Goal: Information Seeking & Learning: Learn about a topic

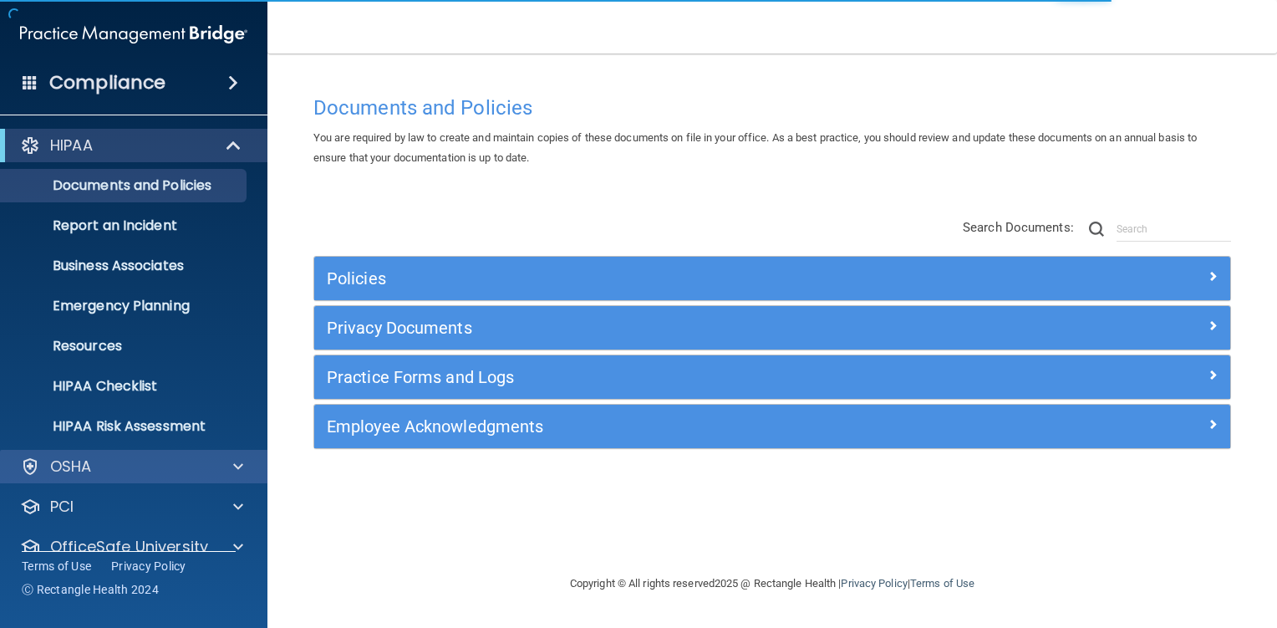
scroll to position [65, 0]
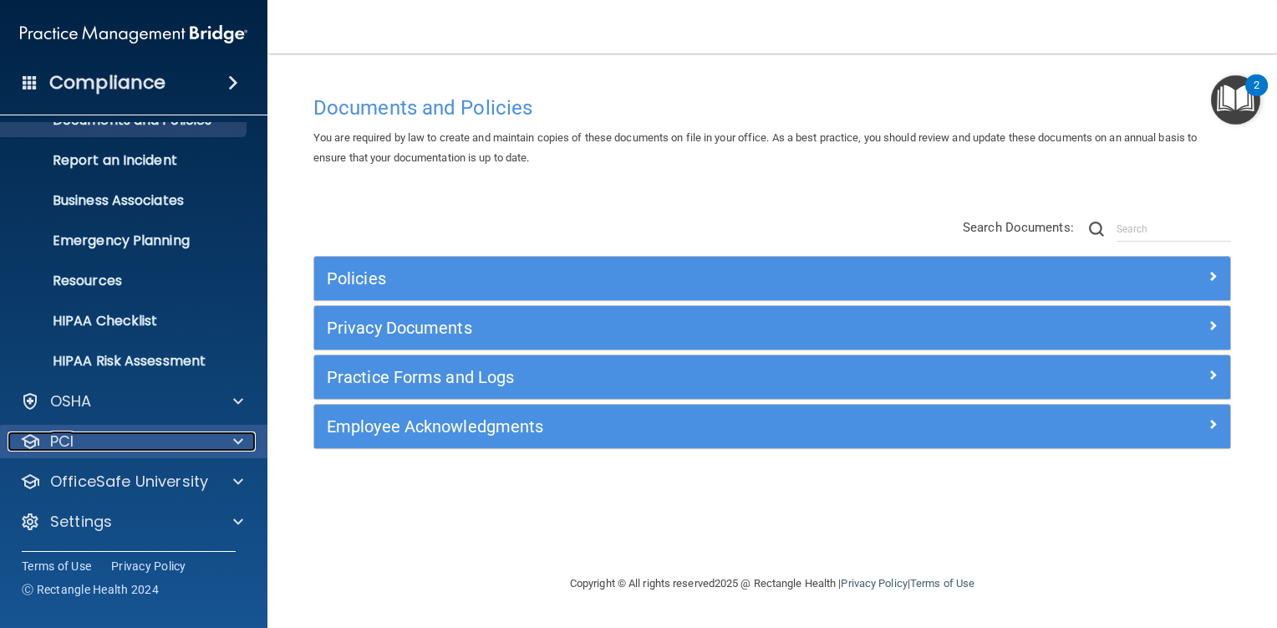
click at [120, 439] on div "PCI" at bounding box center [111, 441] width 207 height 20
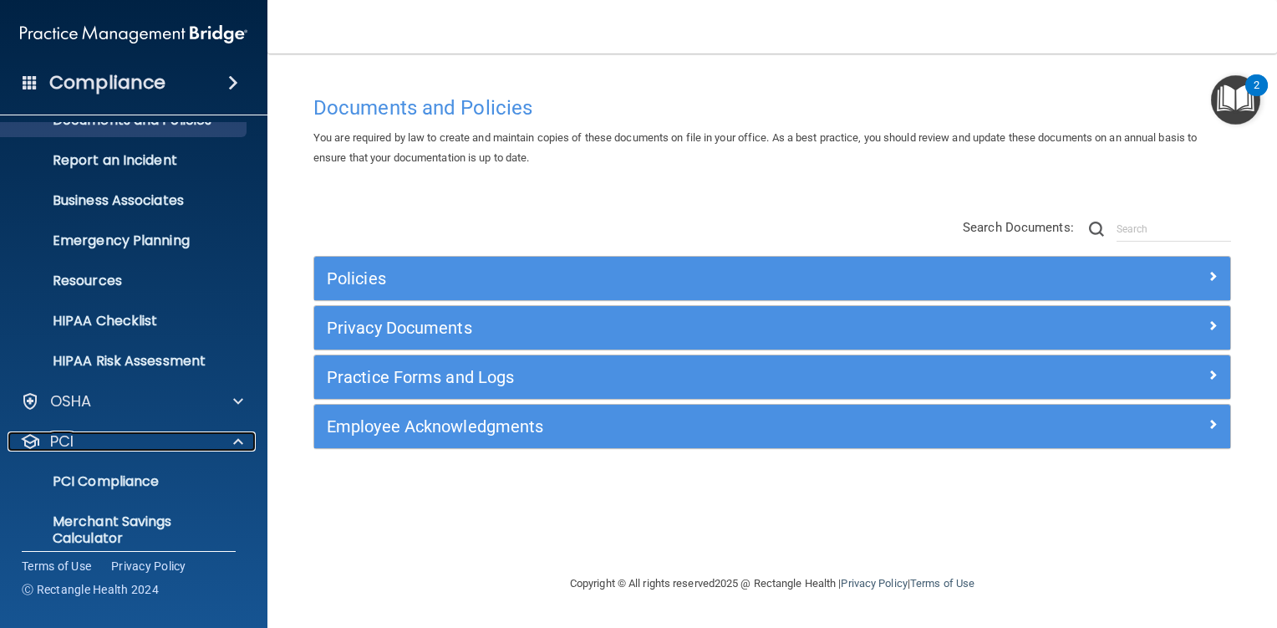
scroll to position [162, 0]
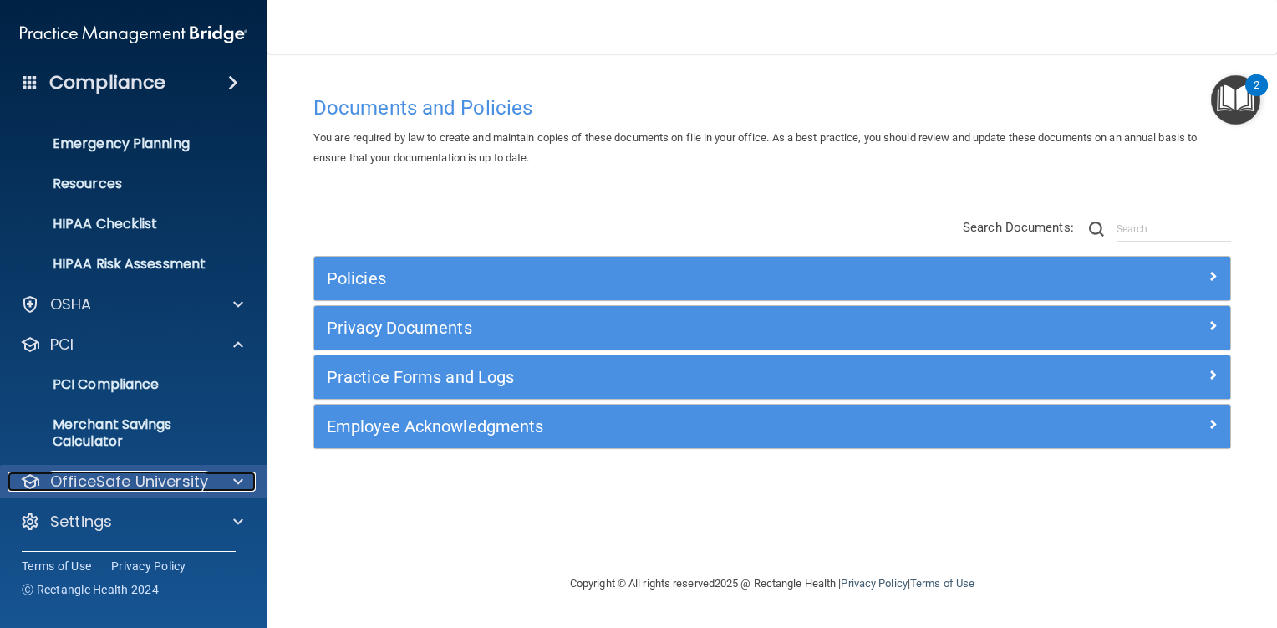
click at [201, 478] on p "OfficeSafe University" at bounding box center [129, 481] width 158 height 20
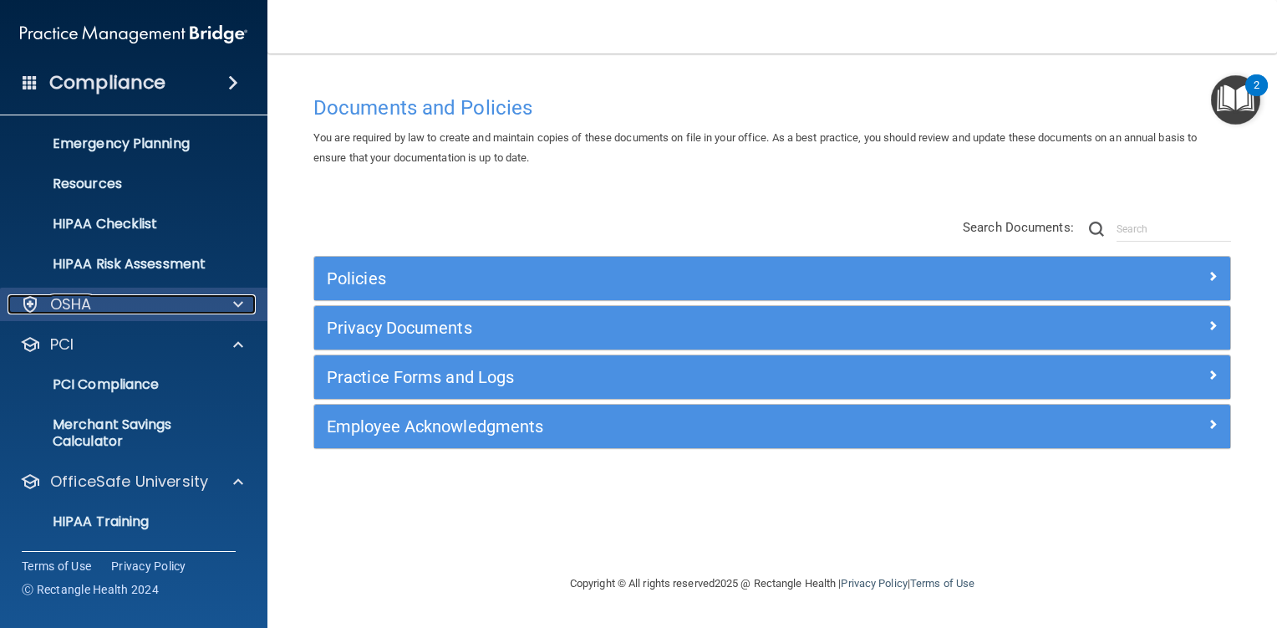
click at [216, 308] on div at bounding box center [236, 304] width 42 height 20
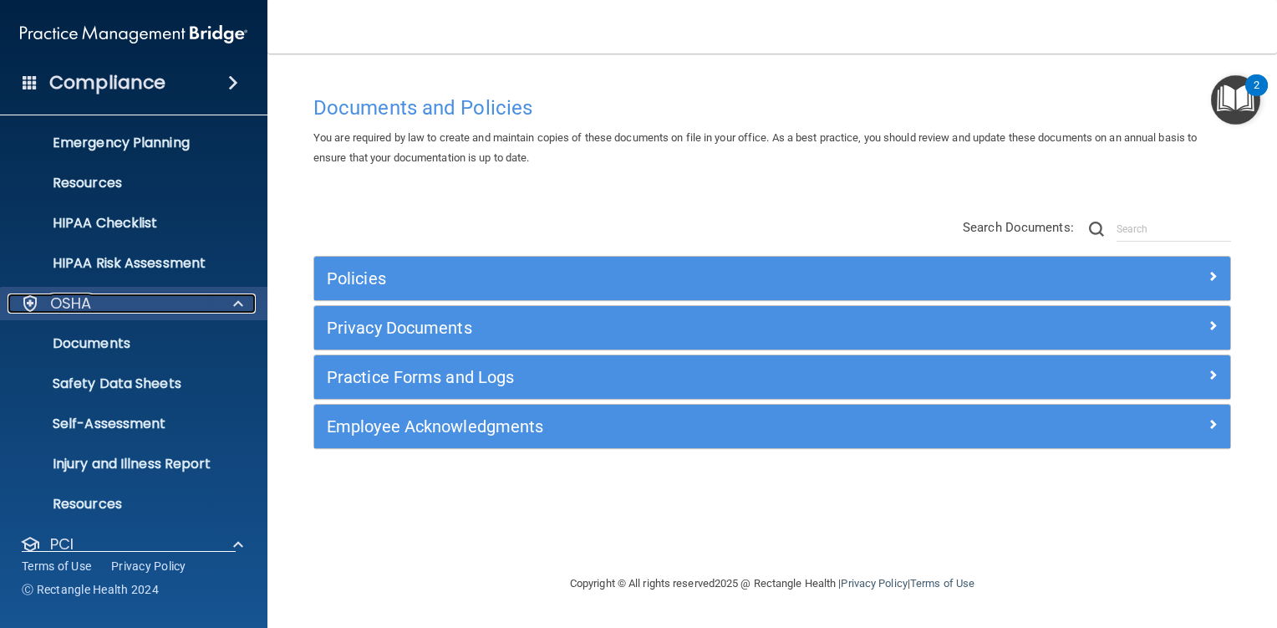
click at [227, 293] on div at bounding box center [236, 303] width 42 height 20
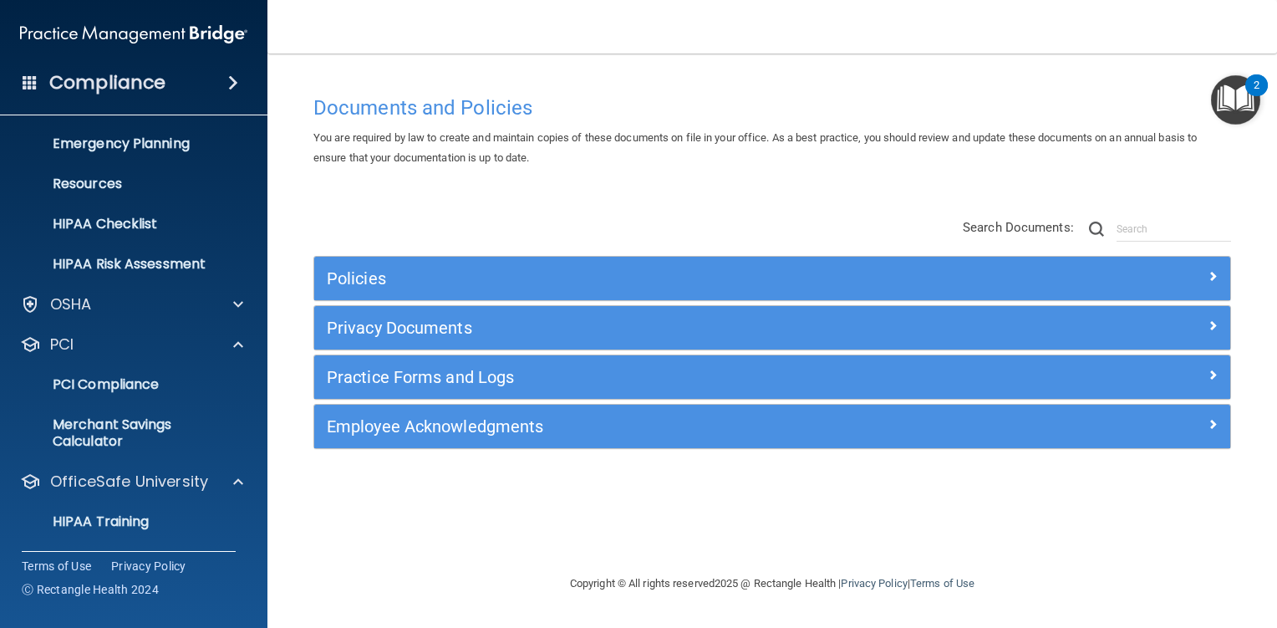
click at [115, 361] on ul "PCI Compliance Merchant Savings Calculator" at bounding box center [134, 409] width 302 height 97
click at [236, 337] on span at bounding box center [238, 344] width 10 height 20
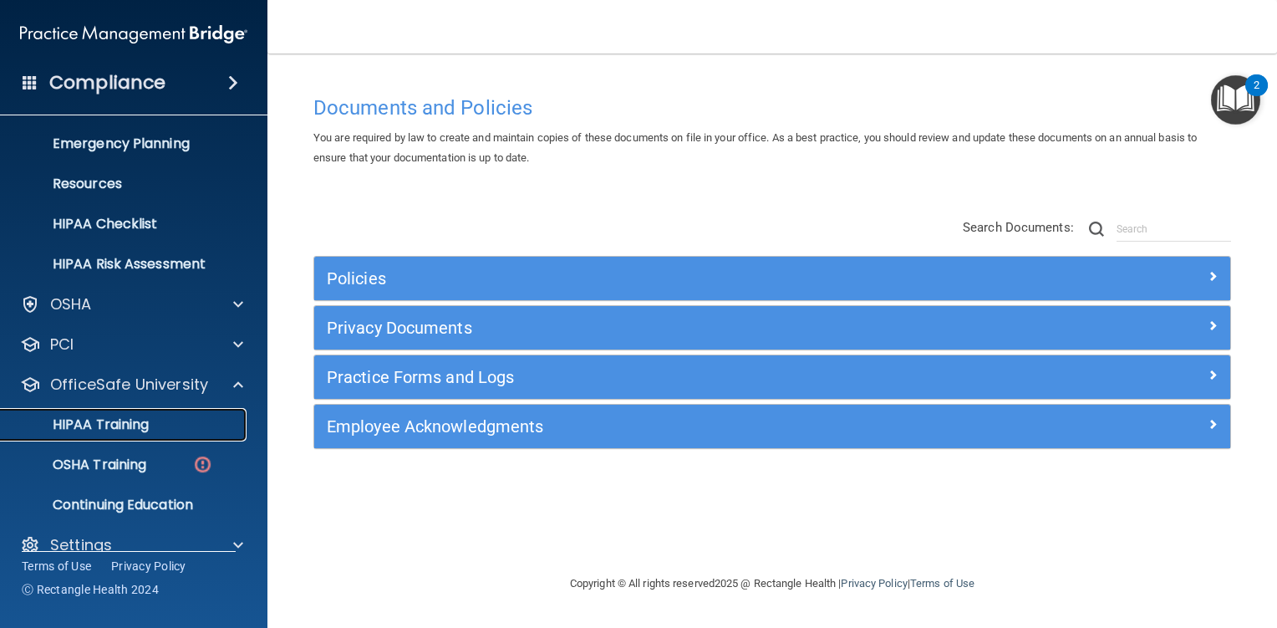
click at [96, 428] on p "HIPAA Training" at bounding box center [80, 424] width 138 height 17
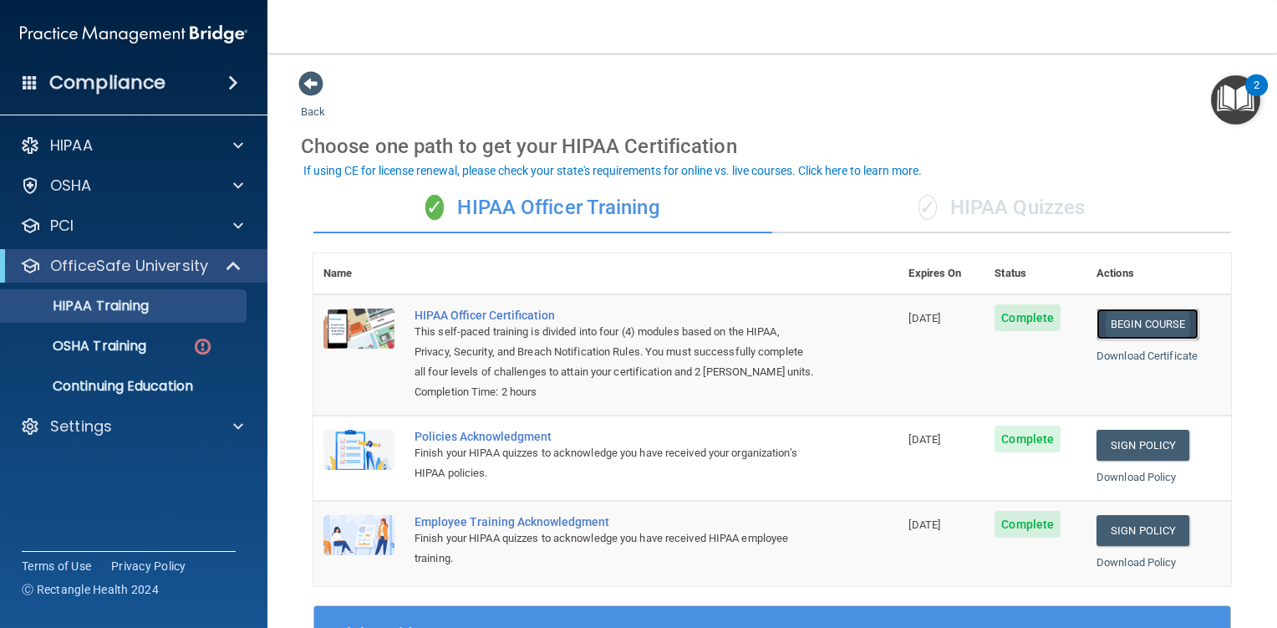
click at [1137, 324] on link "Begin Course" at bounding box center [1147, 323] width 102 height 31
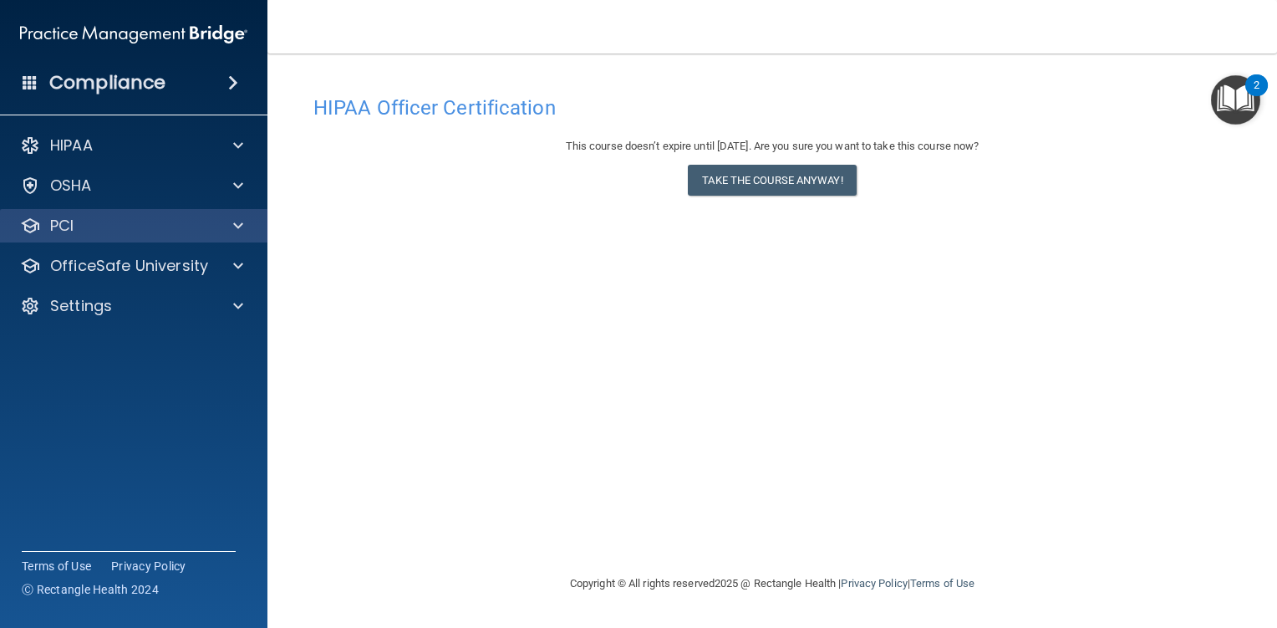
click at [102, 212] on div "PCI" at bounding box center [134, 225] width 268 height 33
click at [130, 221] on div "PCI" at bounding box center [111, 226] width 207 height 20
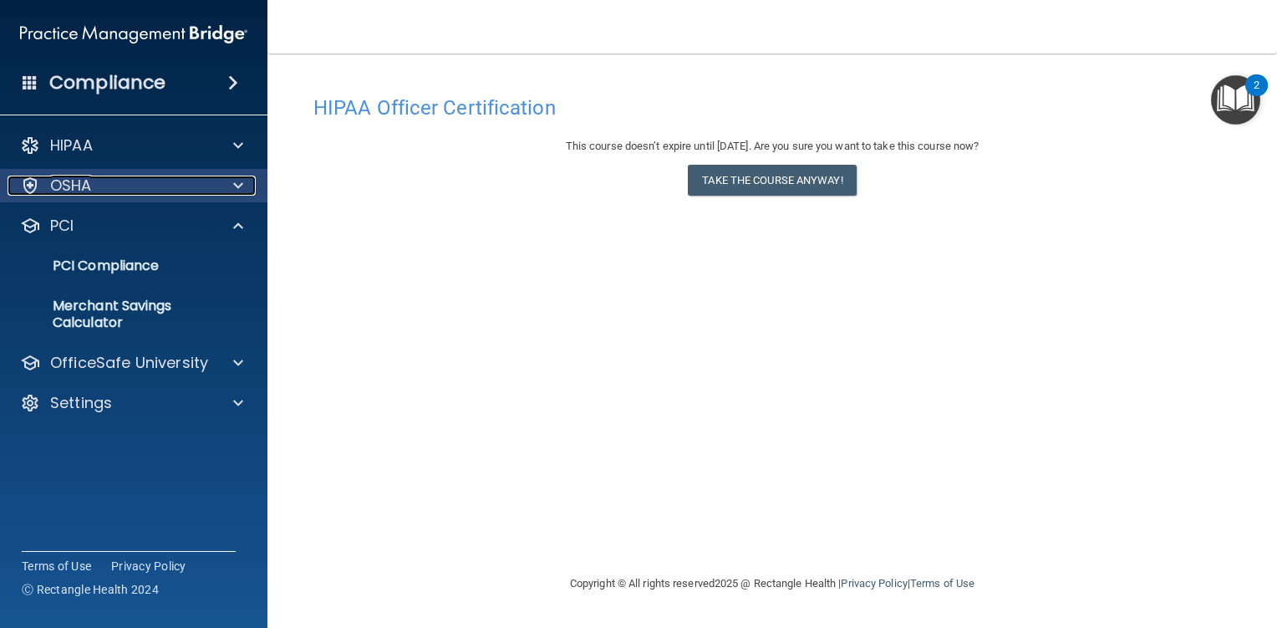
click at [191, 180] on div "OSHA" at bounding box center [111, 185] width 207 height 20
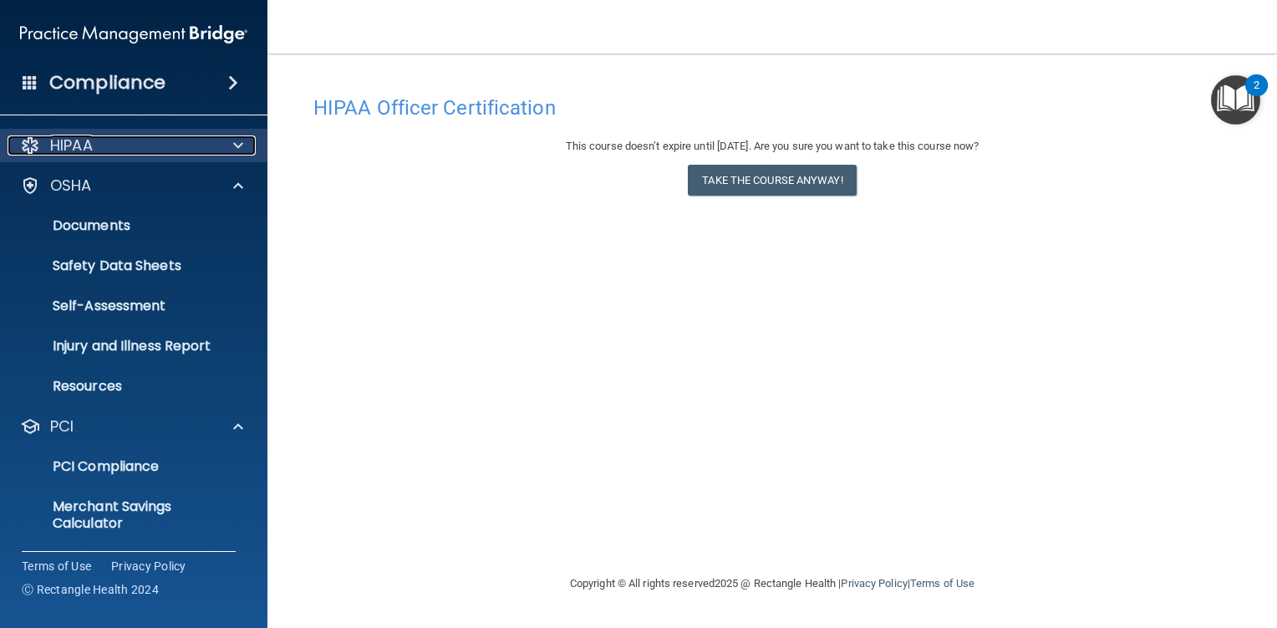
click at [164, 136] on div "HIPAA" at bounding box center [111, 145] width 207 height 20
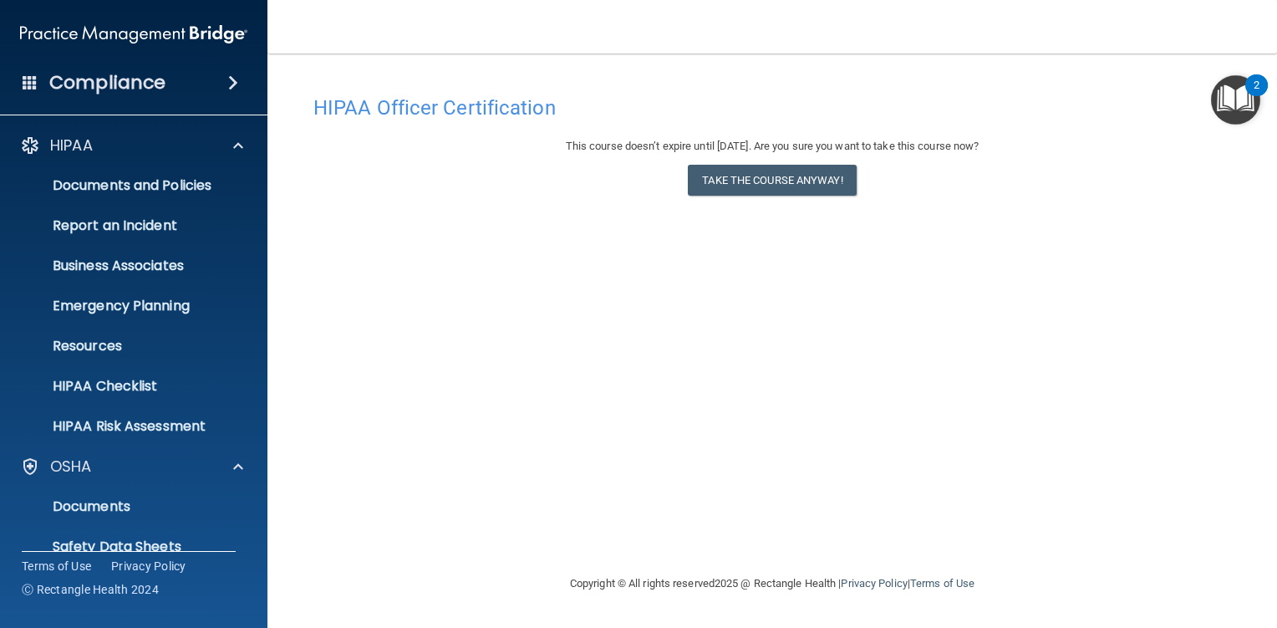
click at [755, 261] on div "HIPAA Officer Certification This course doesn’t expire until 03/14/2026. Are yo…" at bounding box center [772, 330] width 943 height 486
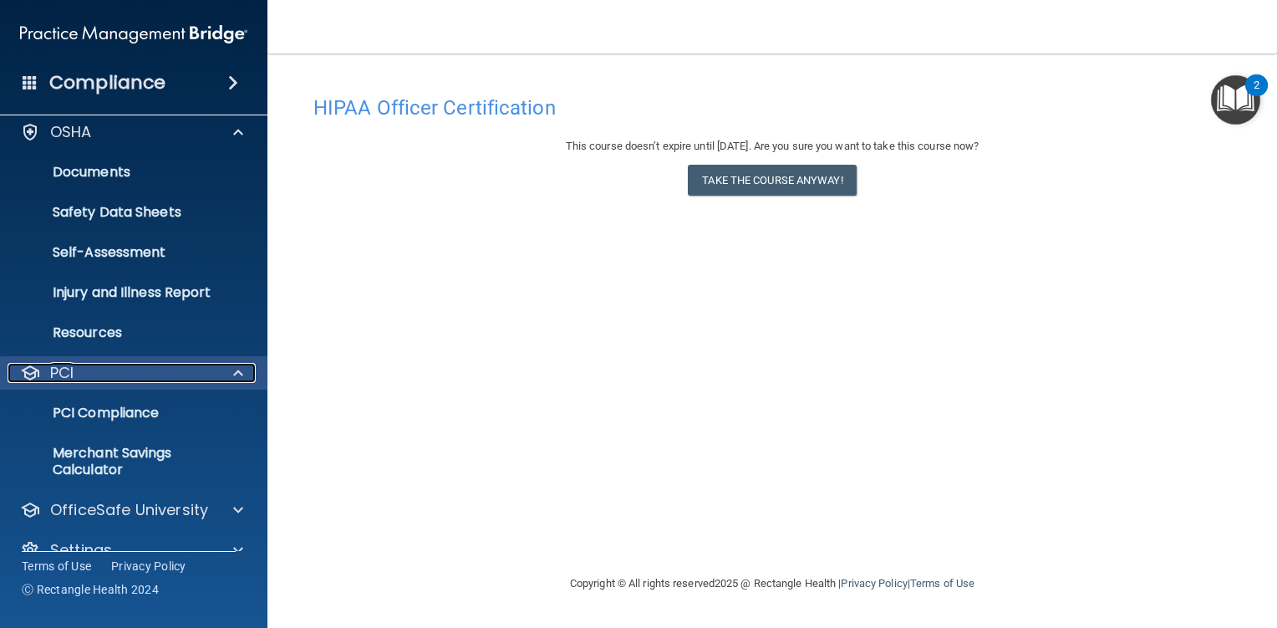
click at [93, 372] on div "PCI" at bounding box center [111, 373] width 207 height 20
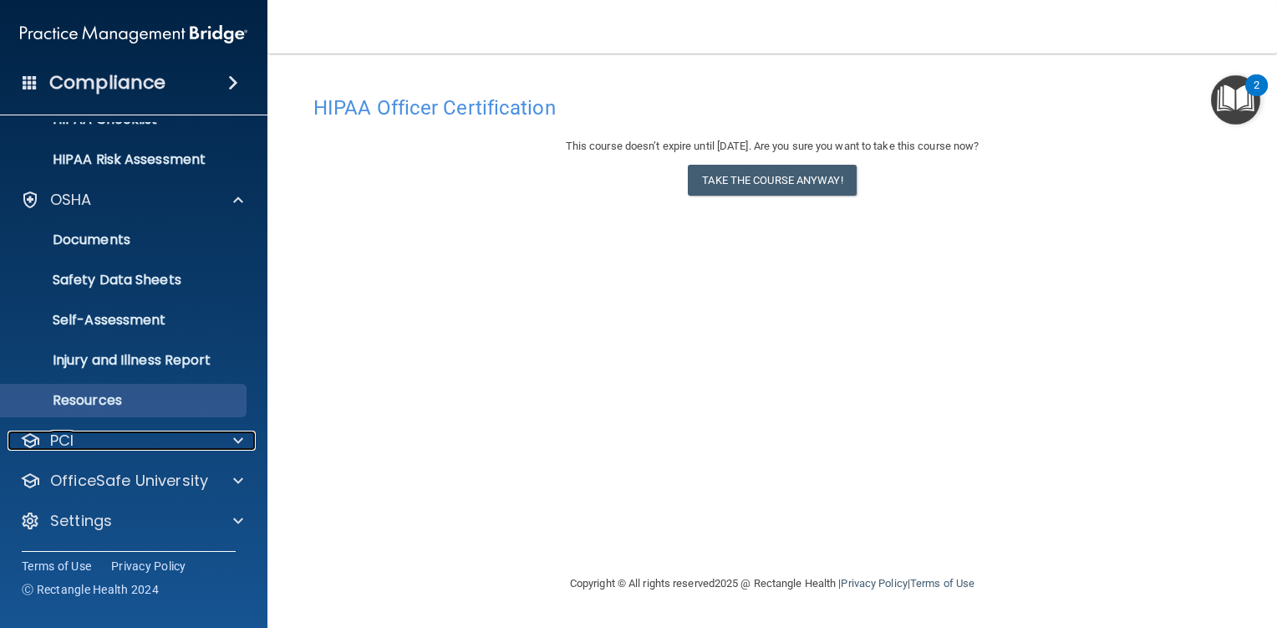
scroll to position [266, 0]
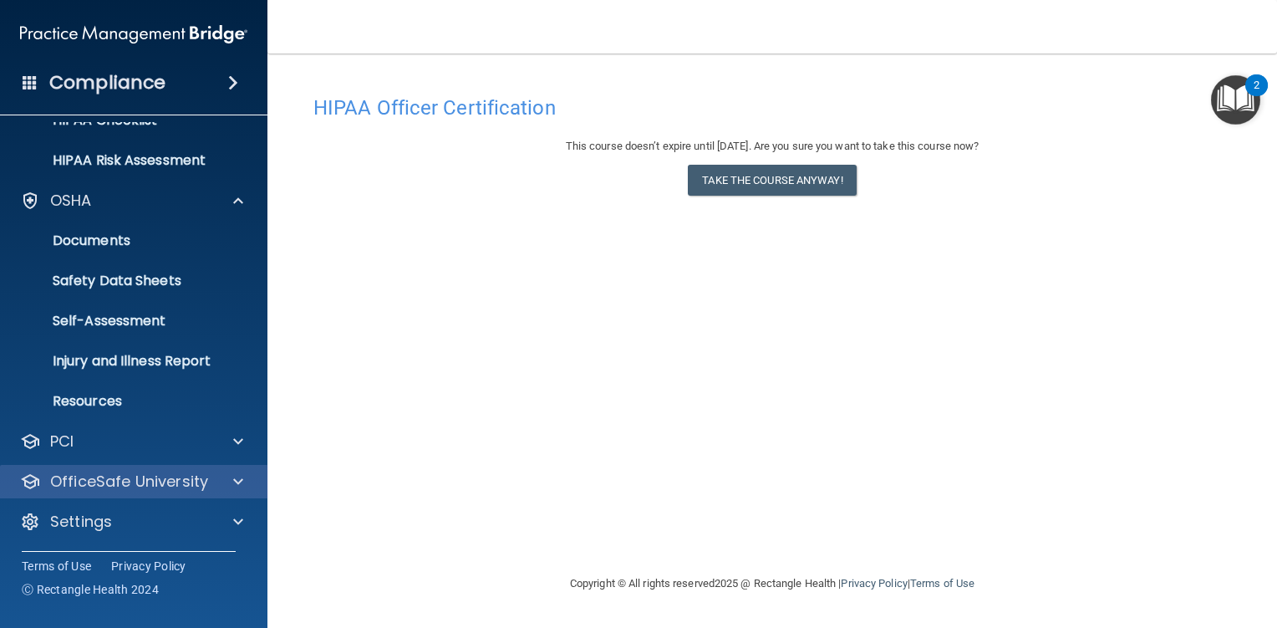
click at [176, 496] on div "OfficeSafe University" at bounding box center [134, 481] width 268 height 33
click at [209, 486] on div "OfficeSafe University" at bounding box center [111, 481] width 207 height 20
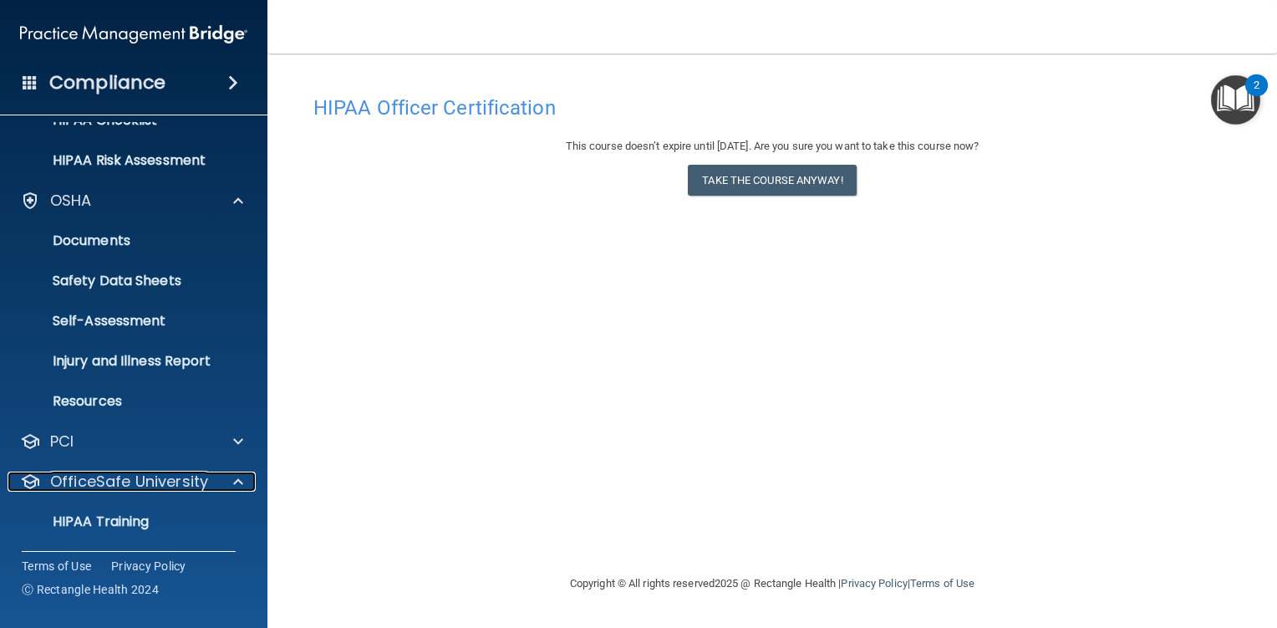
scroll to position [386, 0]
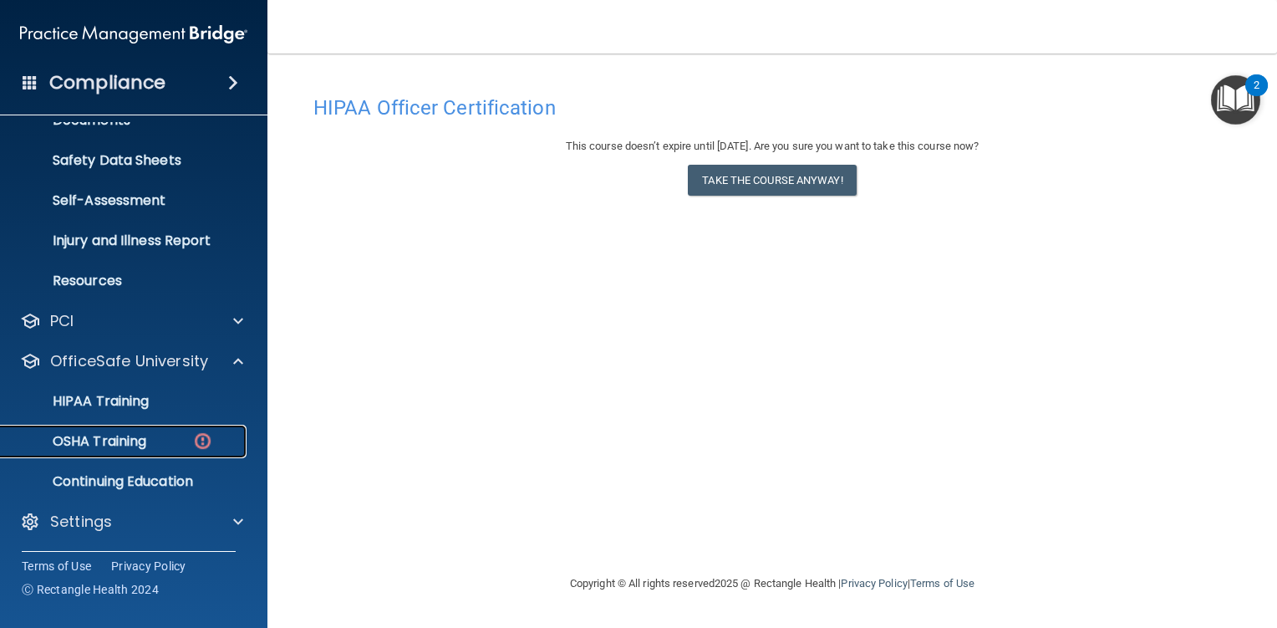
click at [130, 440] on p "OSHA Training" at bounding box center [78, 441] width 135 height 17
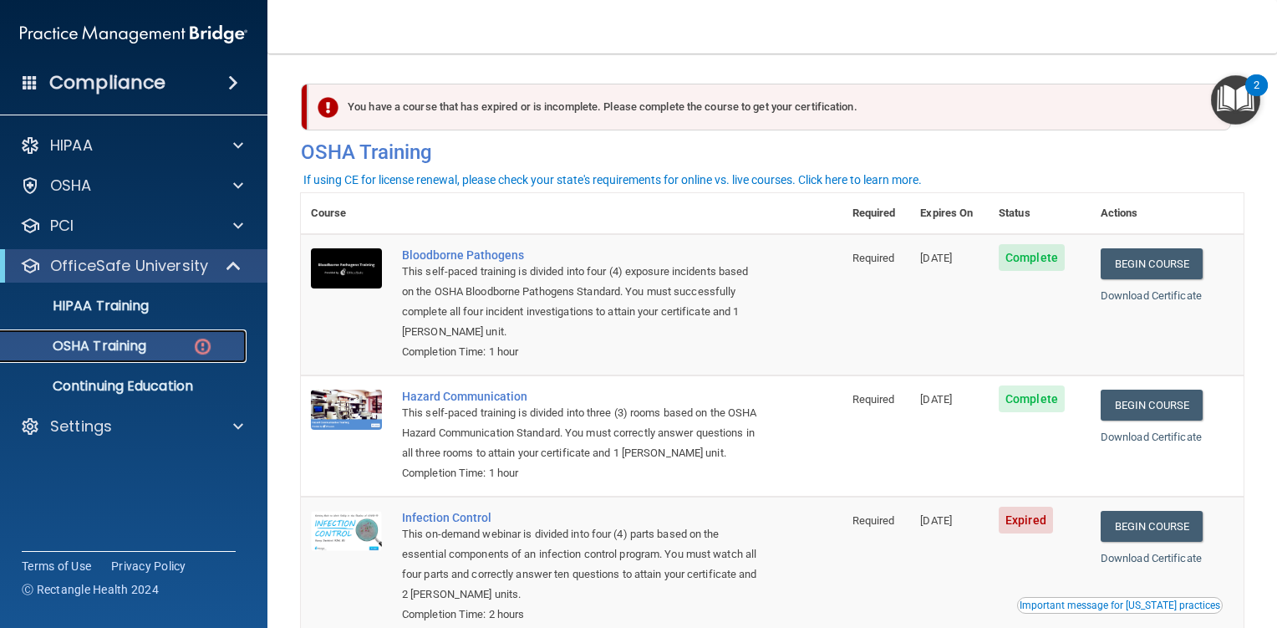
scroll to position [167, 0]
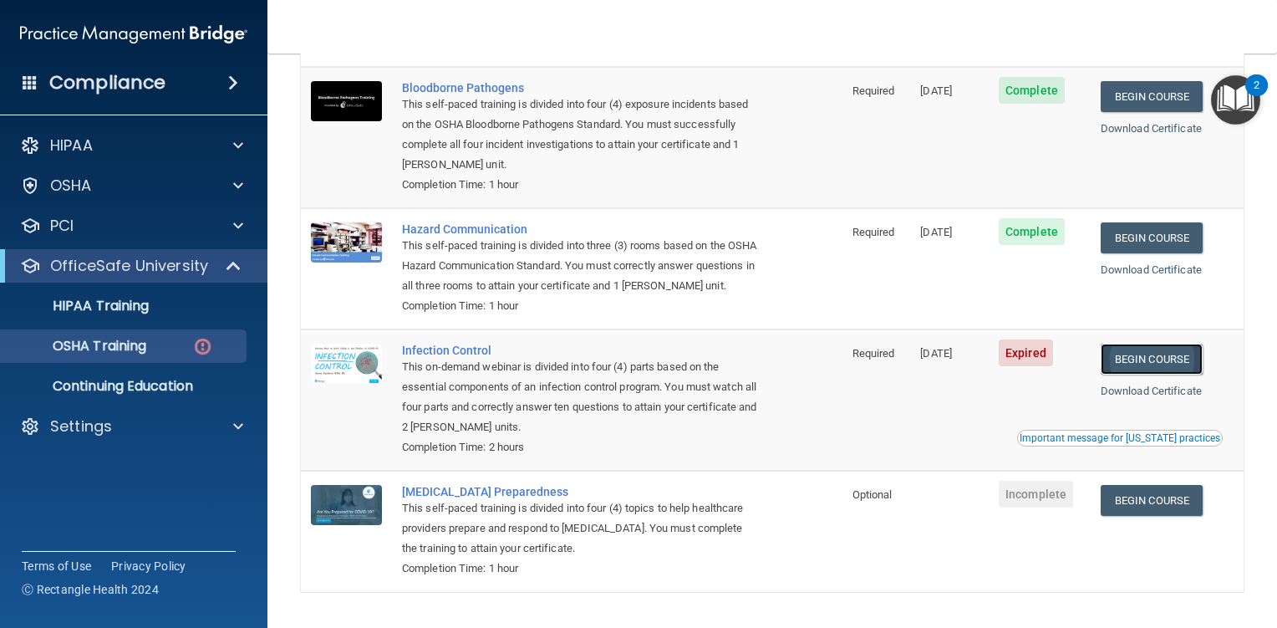
click at [1120, 374] on link "Begin Course" at bounding box center [1152, 358] width 102 height 31
click at [132, 311] on p "HIPAA Training" at bounding box center [80, 305] width 138 height 17
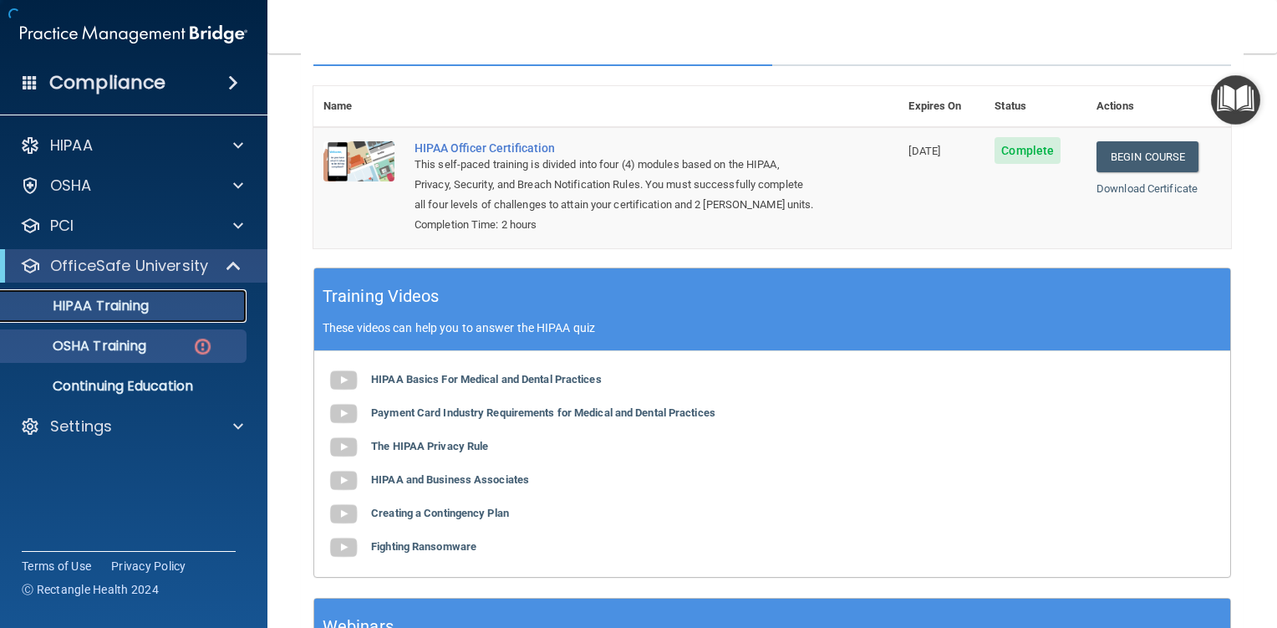
scroll to position [461, 0]
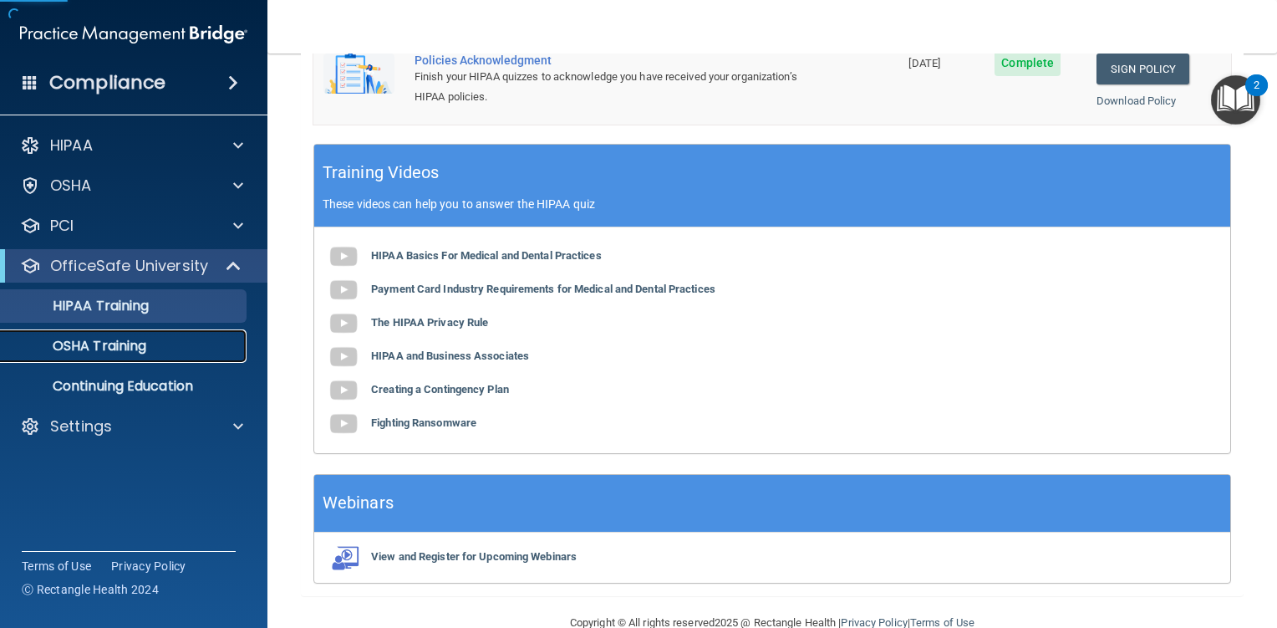
click at [130, 338] on p "OSHA Training" at bounding box center [78, 346] width 135 height 17
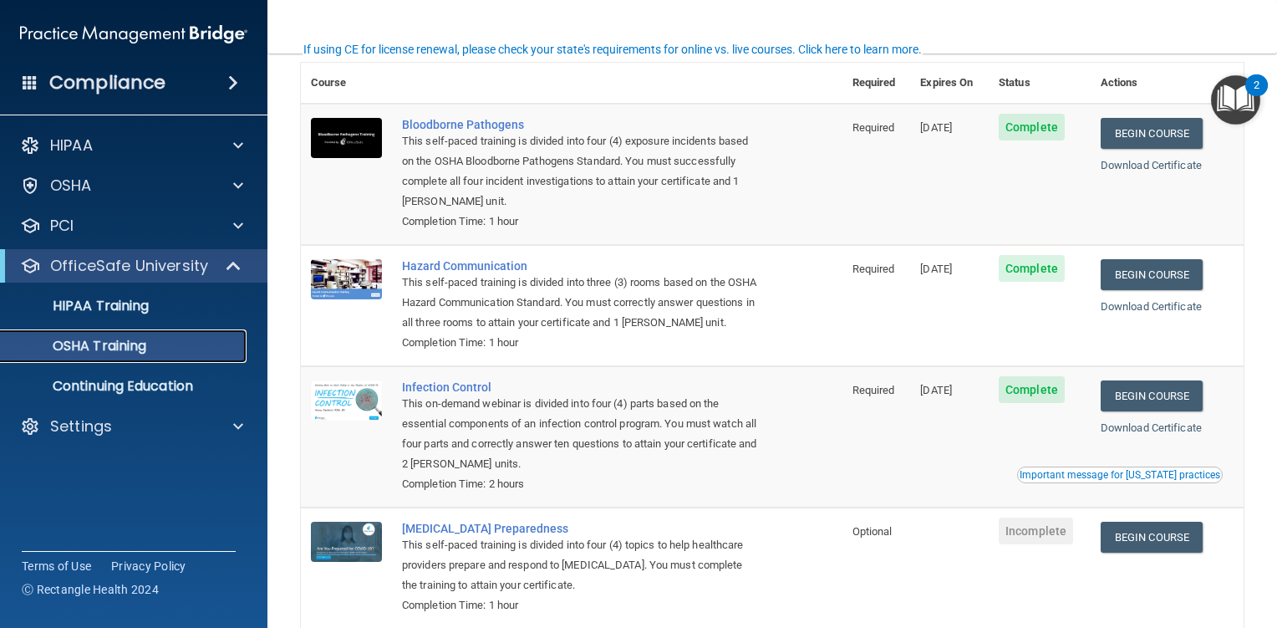
scroll to position [167, 0]
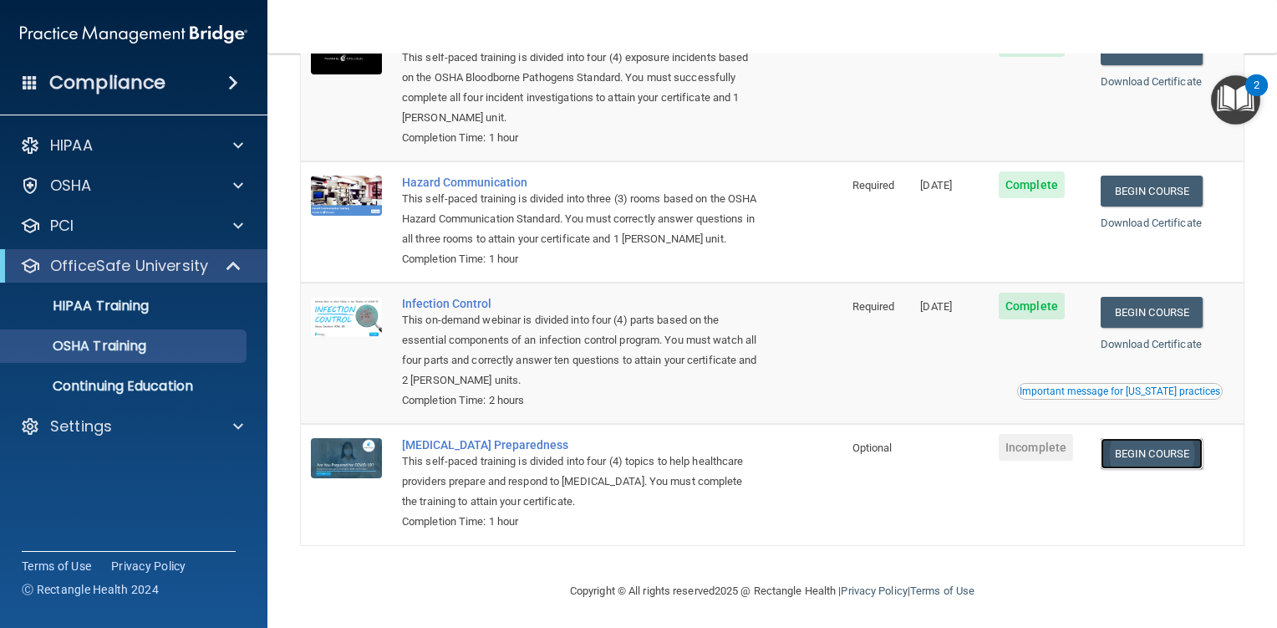
click at [1133, 469] on link "Begin Course" at bounding box center [1152, 453] width 102 height 31
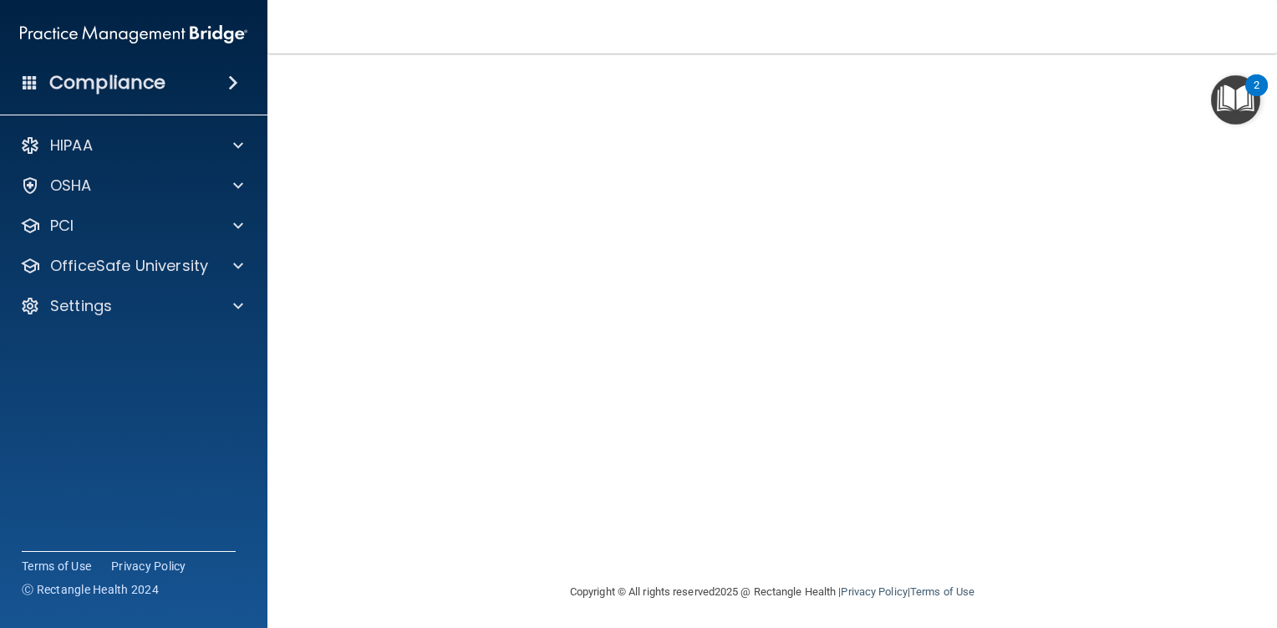
scroll to position [87, 0]
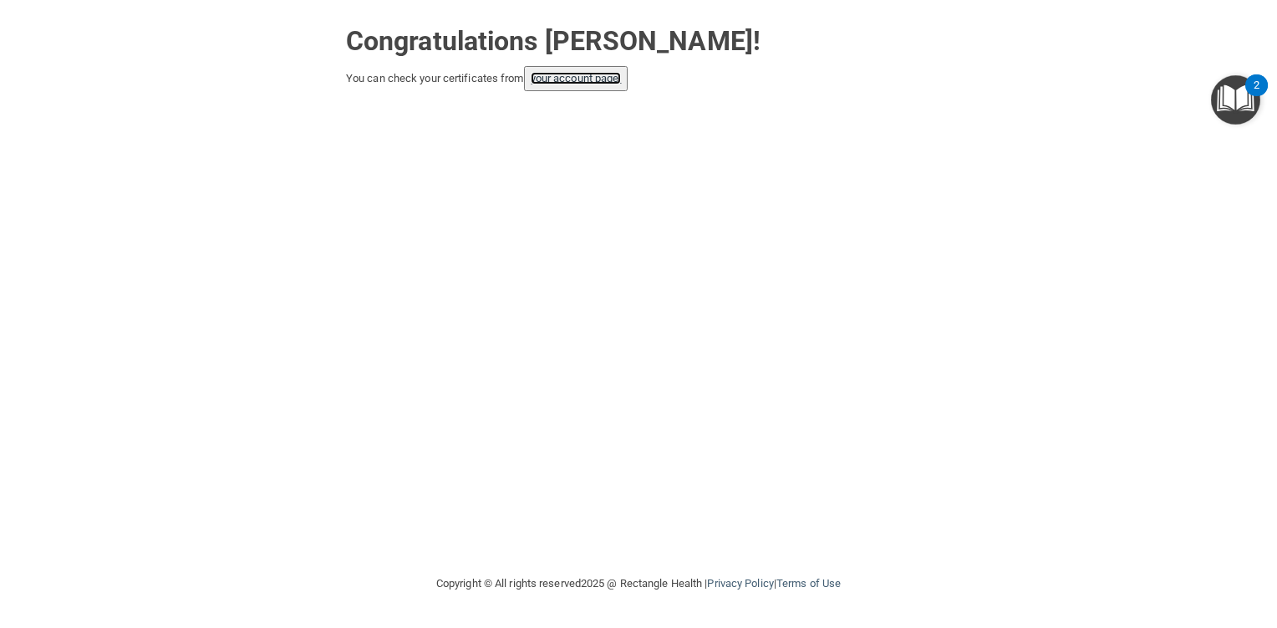
click at [584, 79] on link "your account page!" at bounding box center [576, 78] width 91 height 13
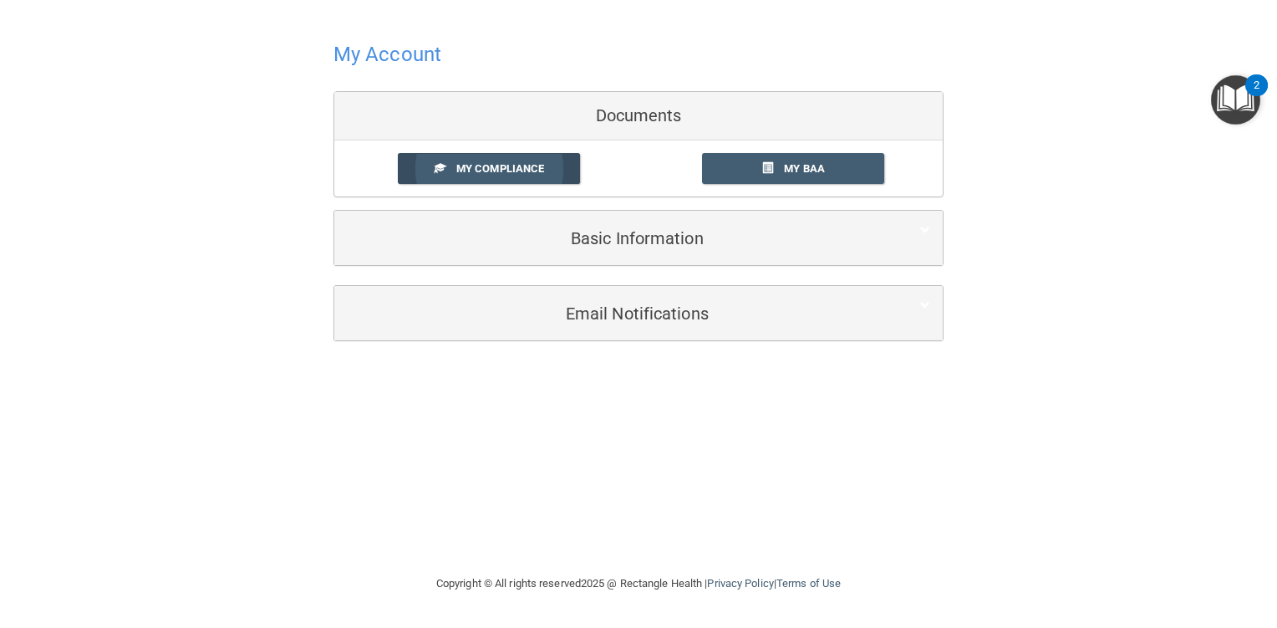
click at [524, 171] on span "My Compliance" at bounding box center [500, 168] width 88 height 13
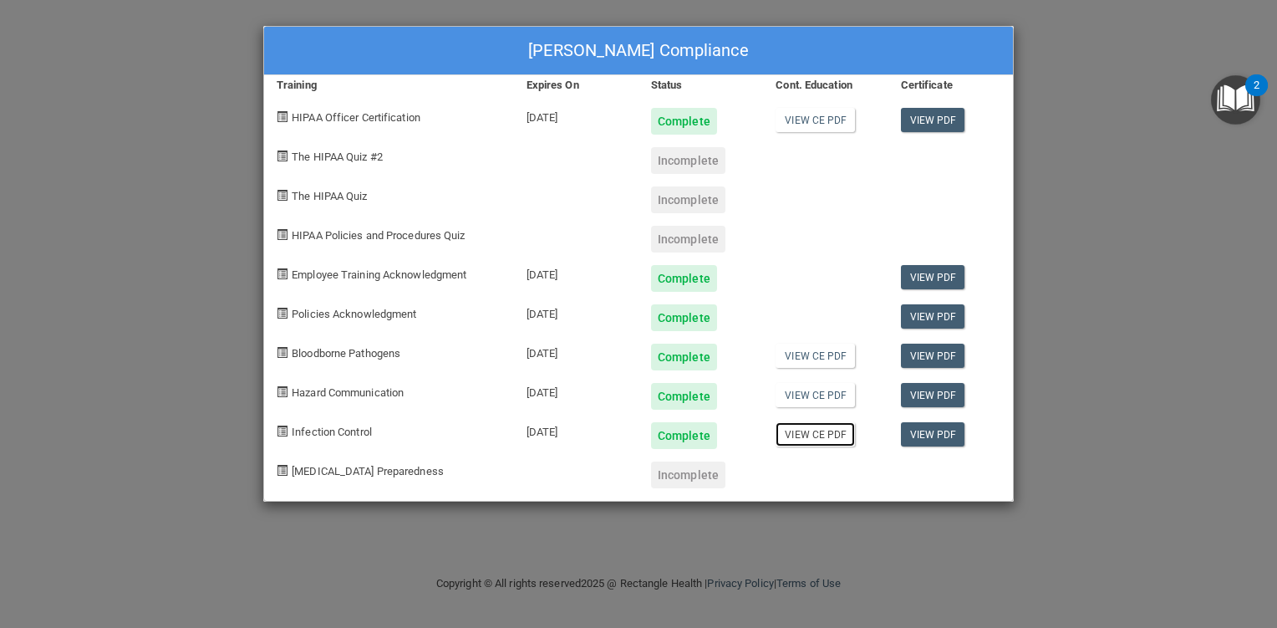
click at [821, 441] on link "View CE PDF" at bounding box center [814, 434] width 79 height 24
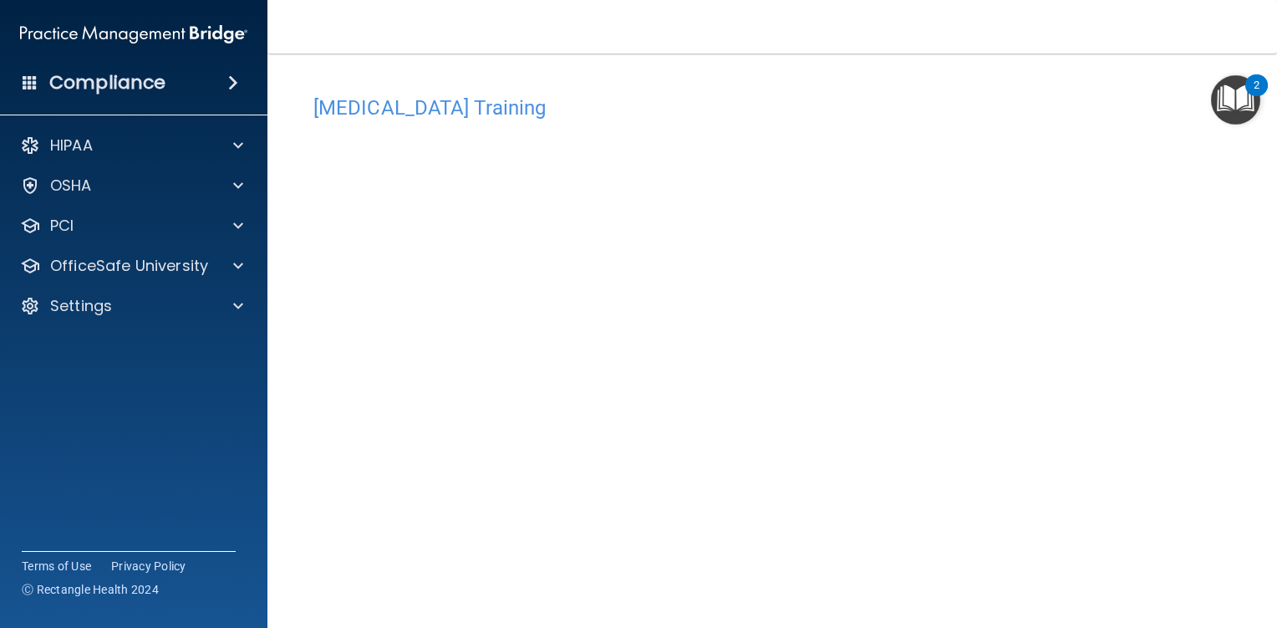
click at [1256, 85] on div "2" at bounding box center [1256, 96] width 6 height 22
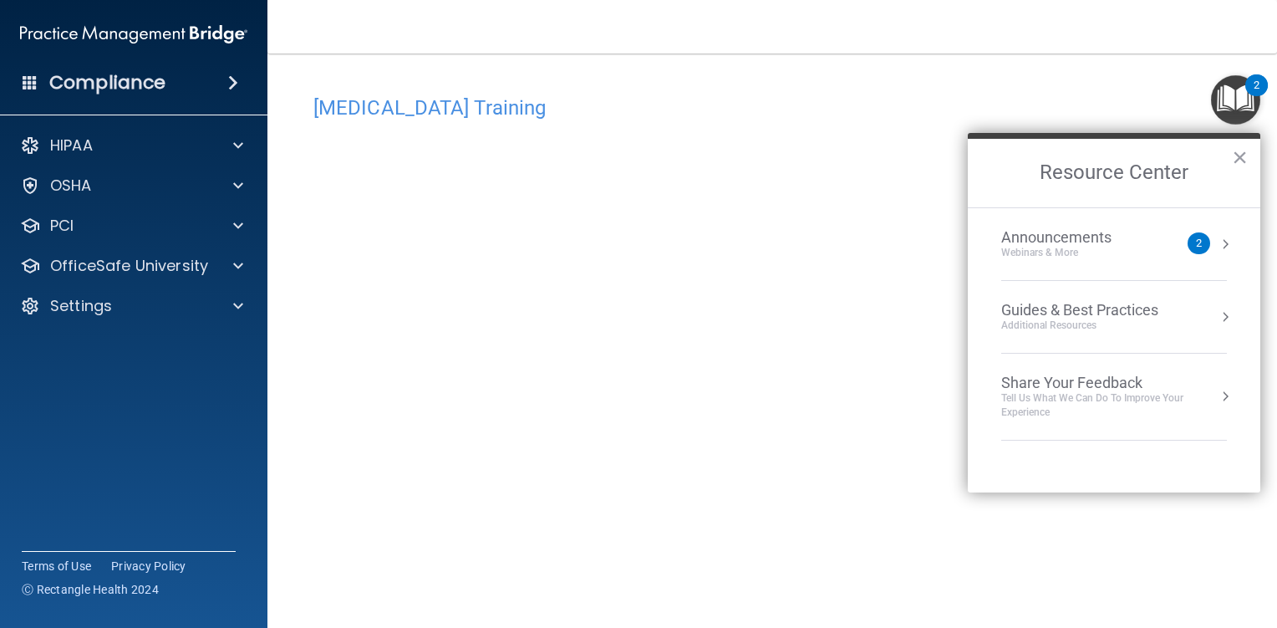
click at [1206, 247] on div "2" at bounding box center [1198, 243] width 23 height 22
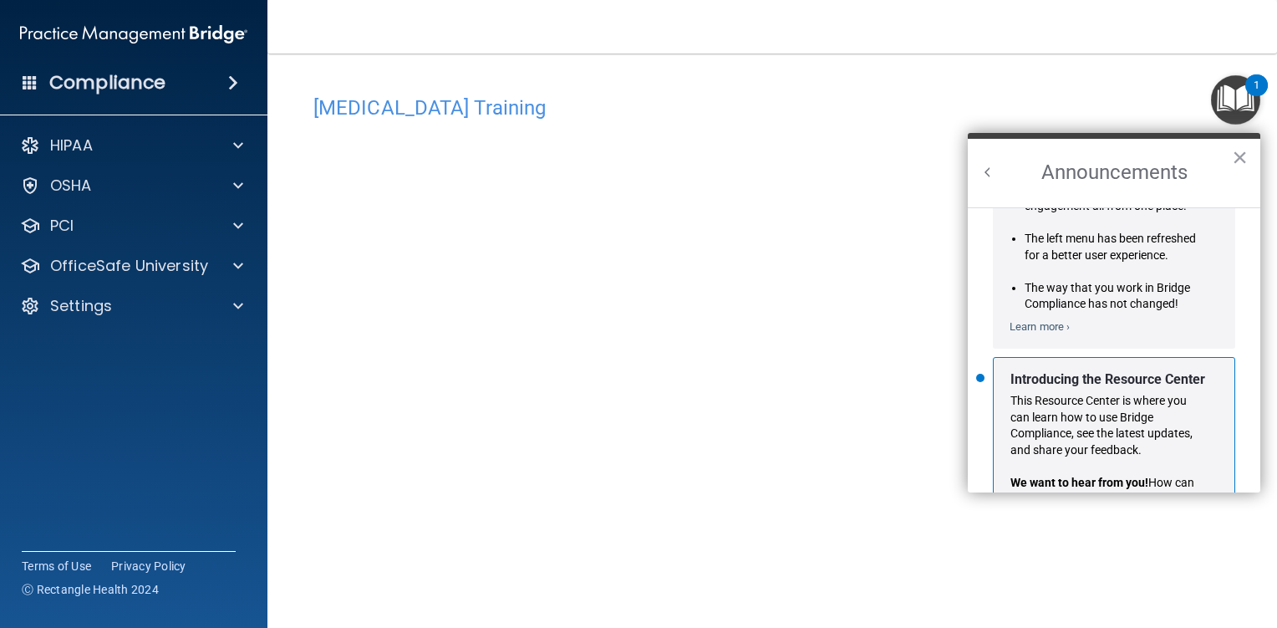
scroll to position [273, 0]
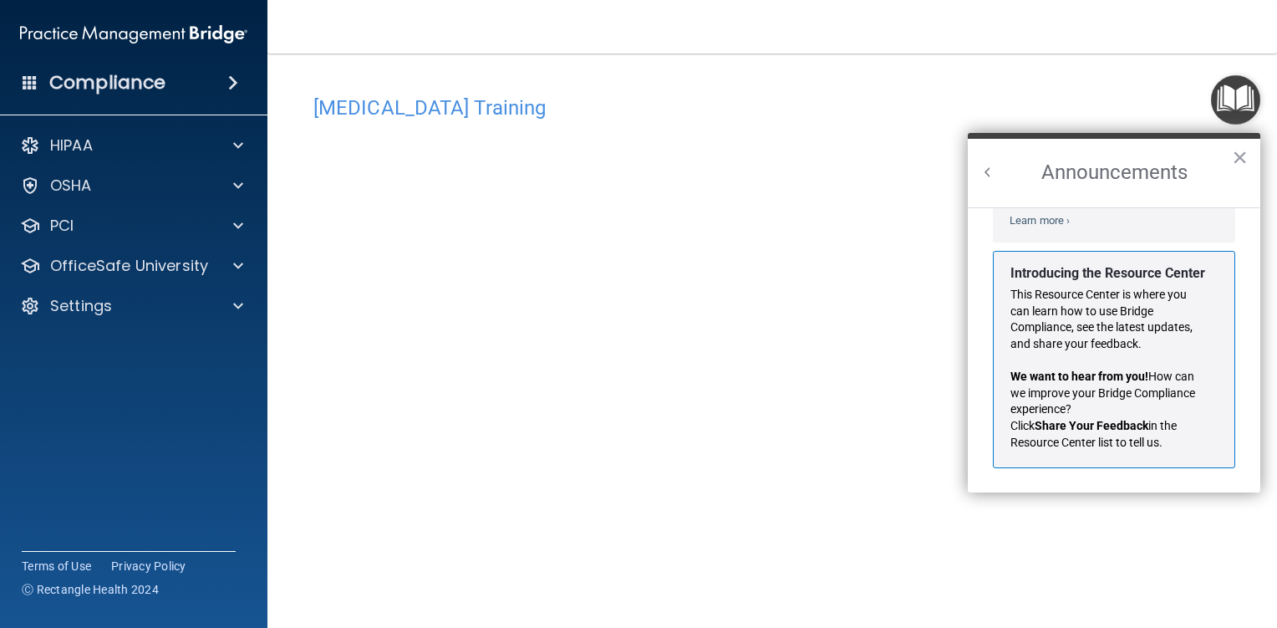
click at [1238, 165] on button "×" at bounding box center [1240, 157] width 16 height 27
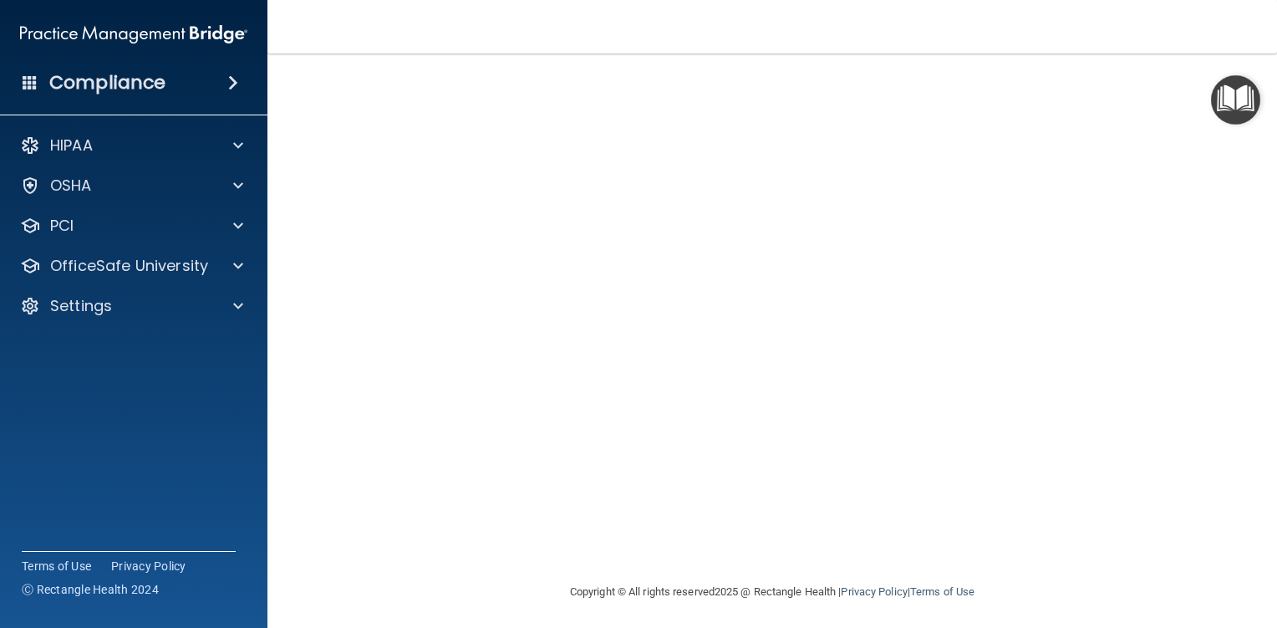
scroll to position [0, 0]
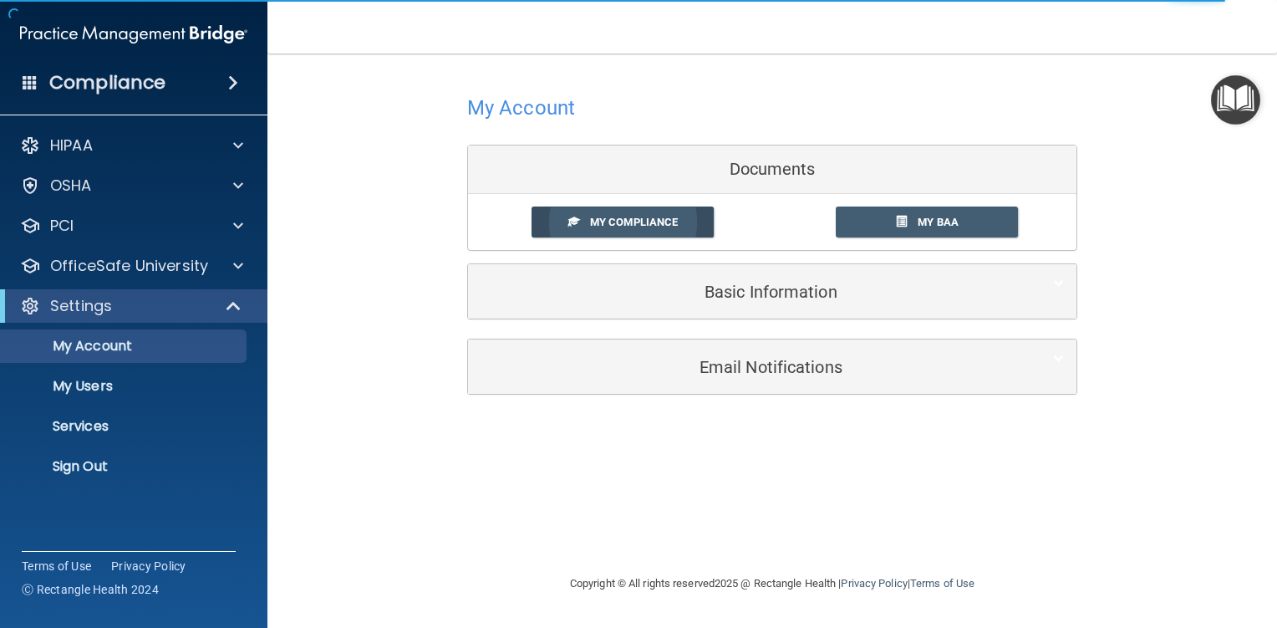
click at [648, 220] on span "My Compliance" at bounding box center [634, 222] width 88 height 13
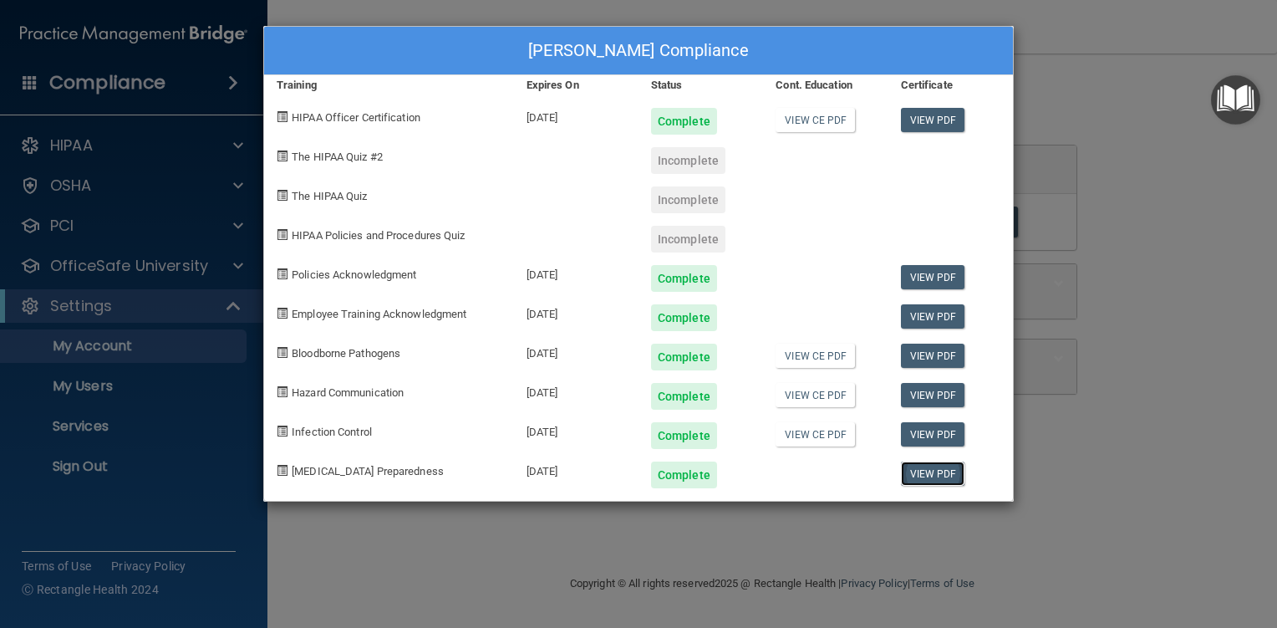
click at [933, 465] on link "View PDF" at bounding box center [933, 473] width 64 height 24
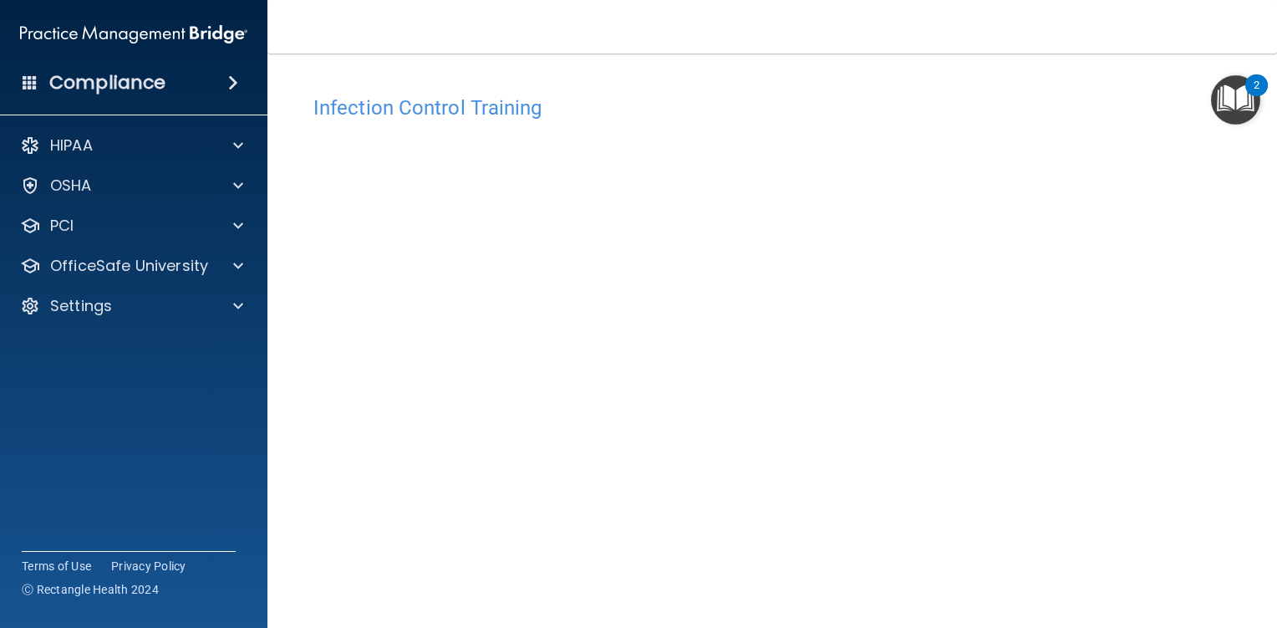
scroll to position [87, 0]
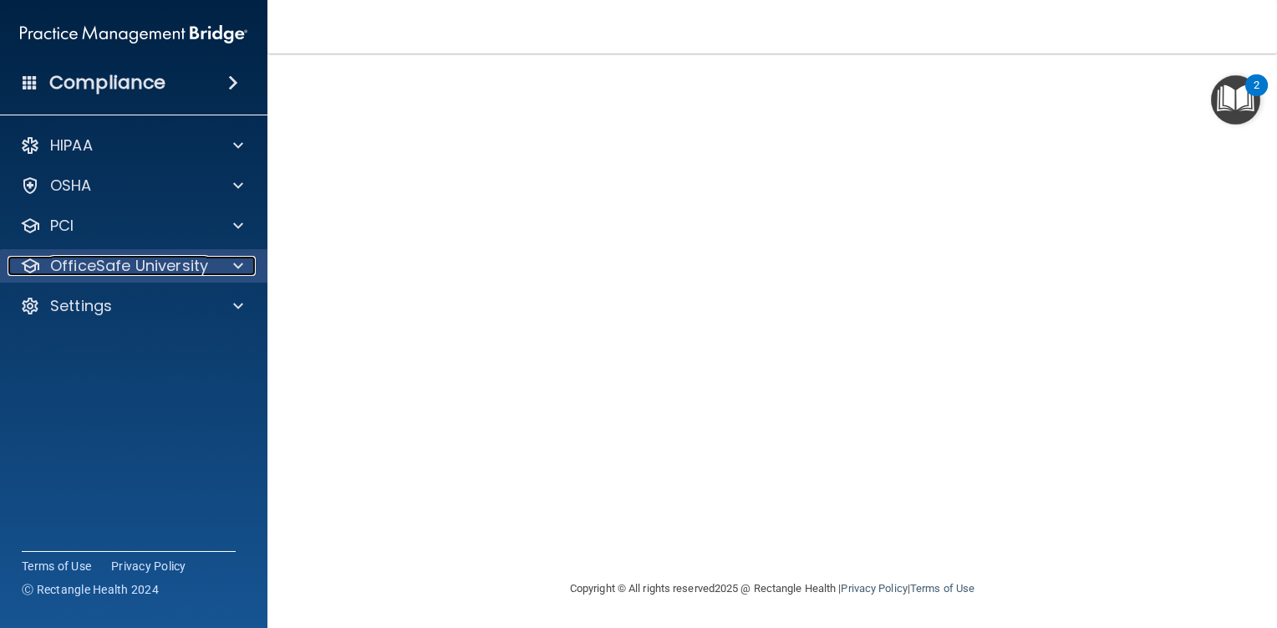
click at [157, 267] on p "OfficeSafe University" at bounding box center [129, 266] width 158 height 20
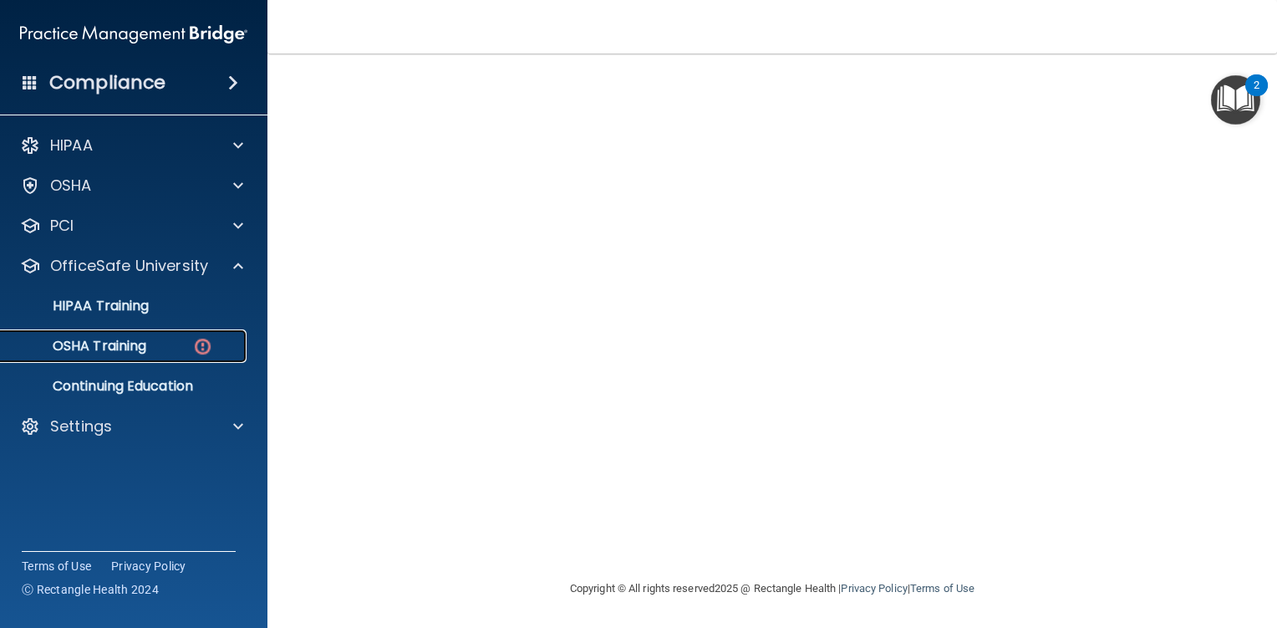
click at [149, 336] on link "OSHA Training" at bounding box center [114, 345] width 263 height 33
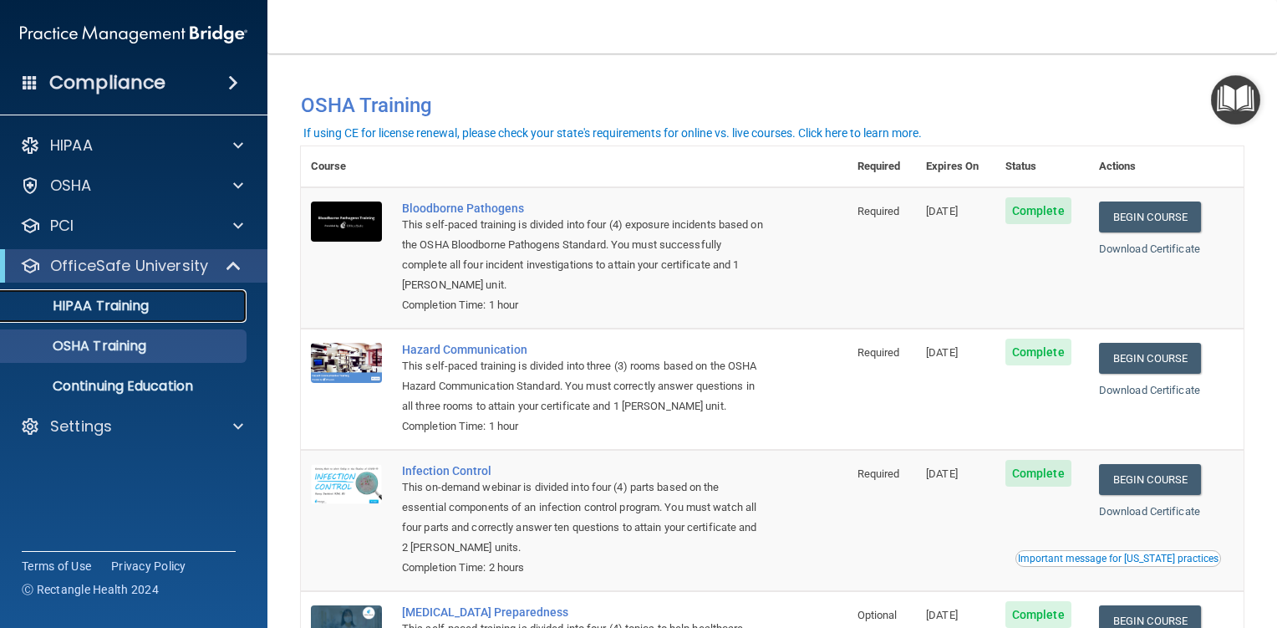
click at [153, 309] on div "HIPAA Training" at bounding box center [125, 305] width 228 height 17
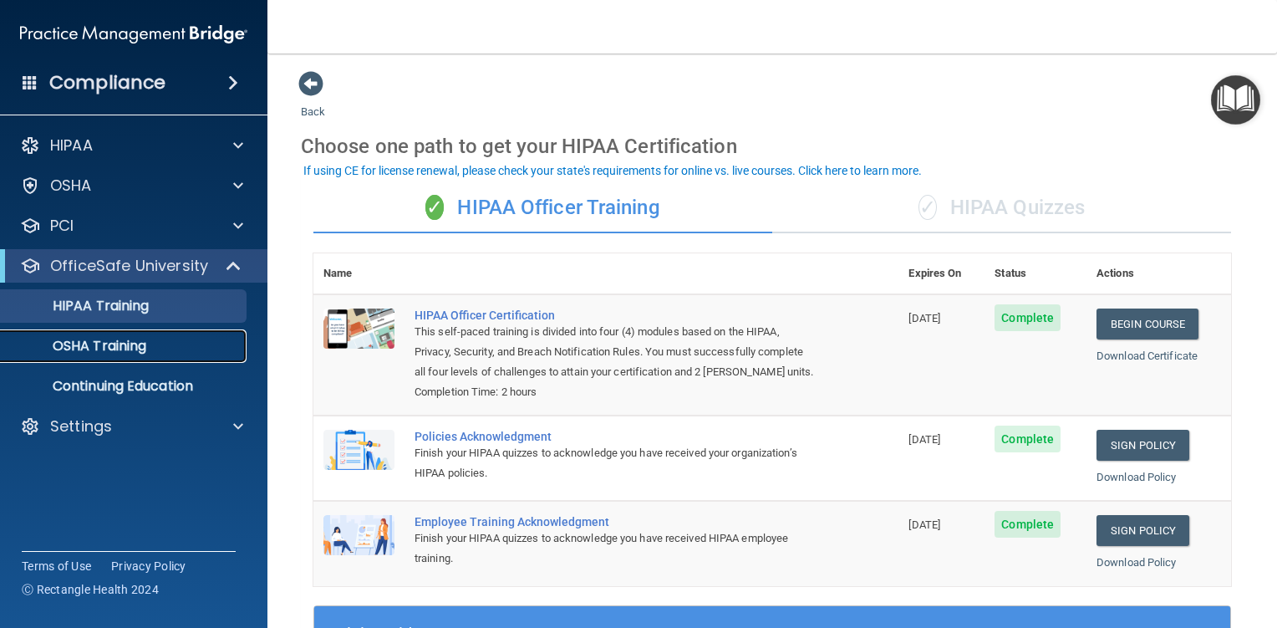
click at [158, 344] on div "OSHA Training" at bounding box center [125, 346] width 228 height 17
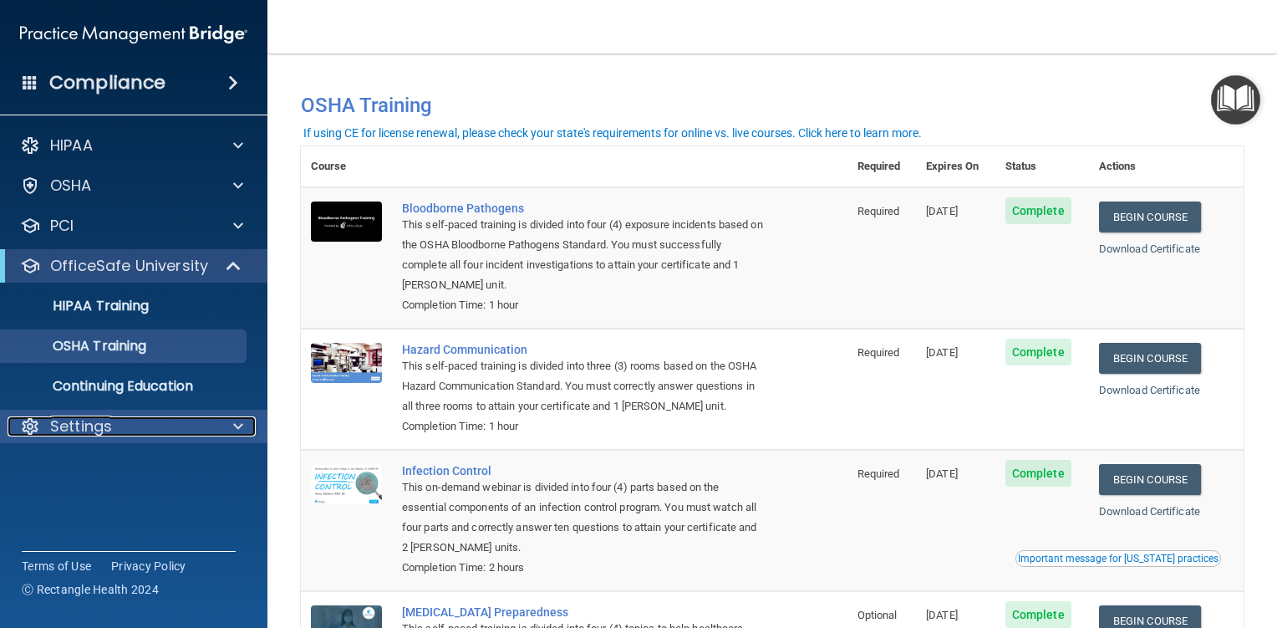
click at [251, 431] on div at bounding box center [236, 426] width 42 height 20
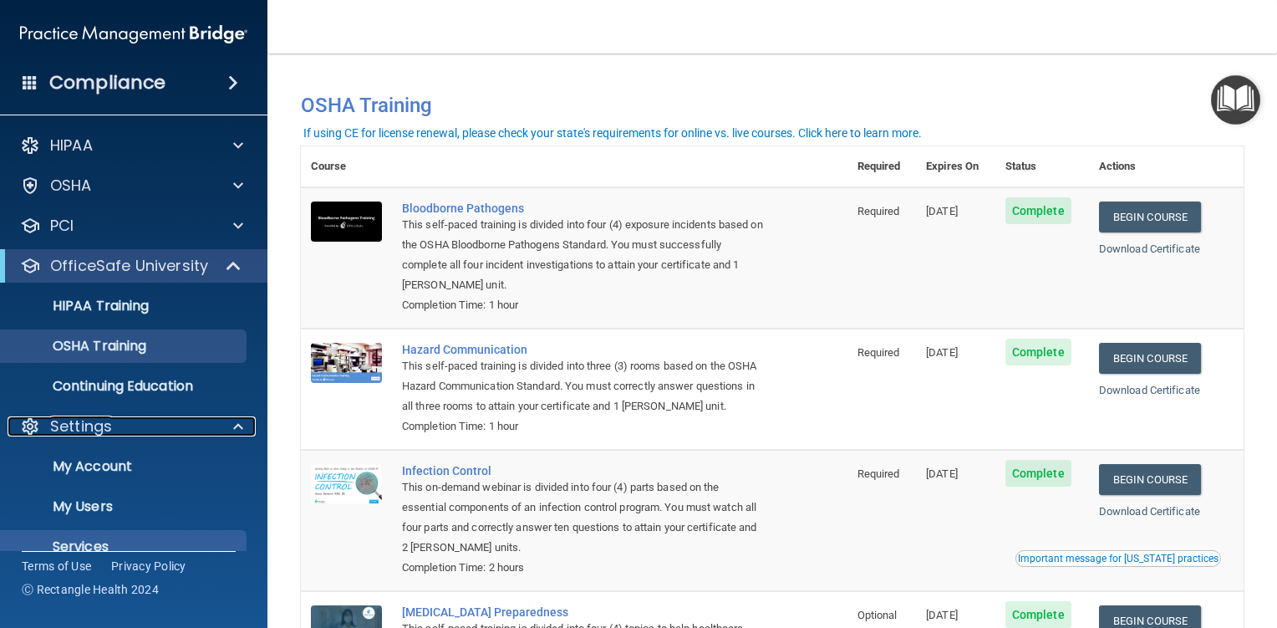
scroll to position [65, 0]
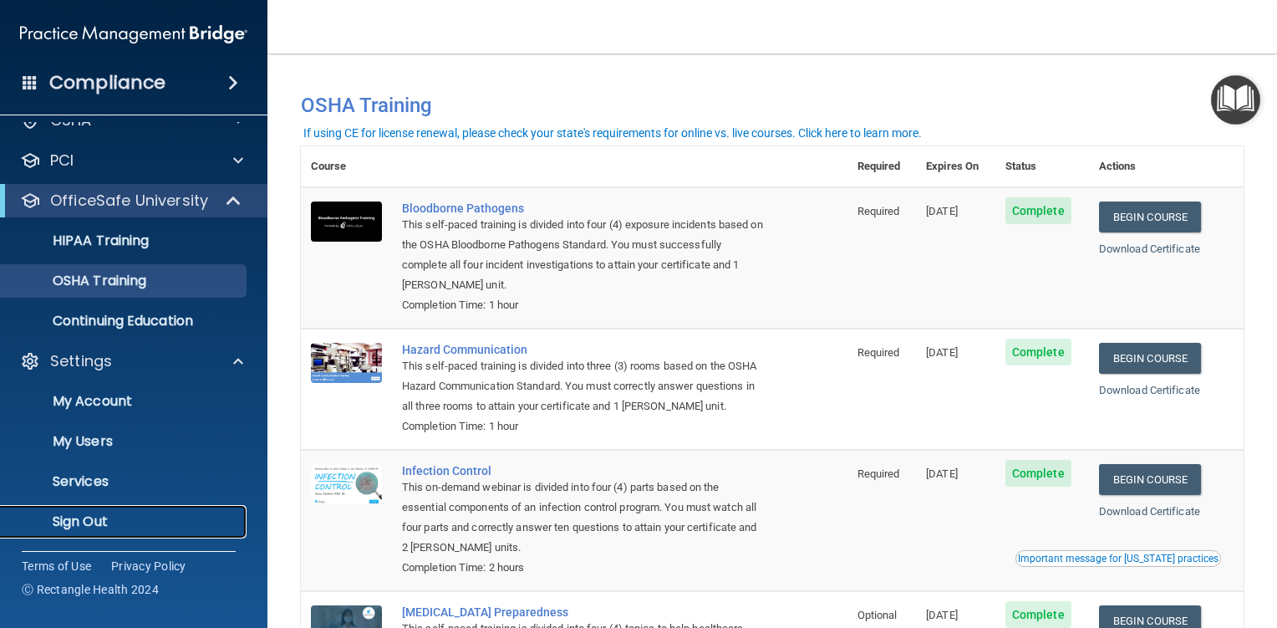
click at [103, 521] on p "Sign Out" at bounding box center [125, 521] width 228 height 17
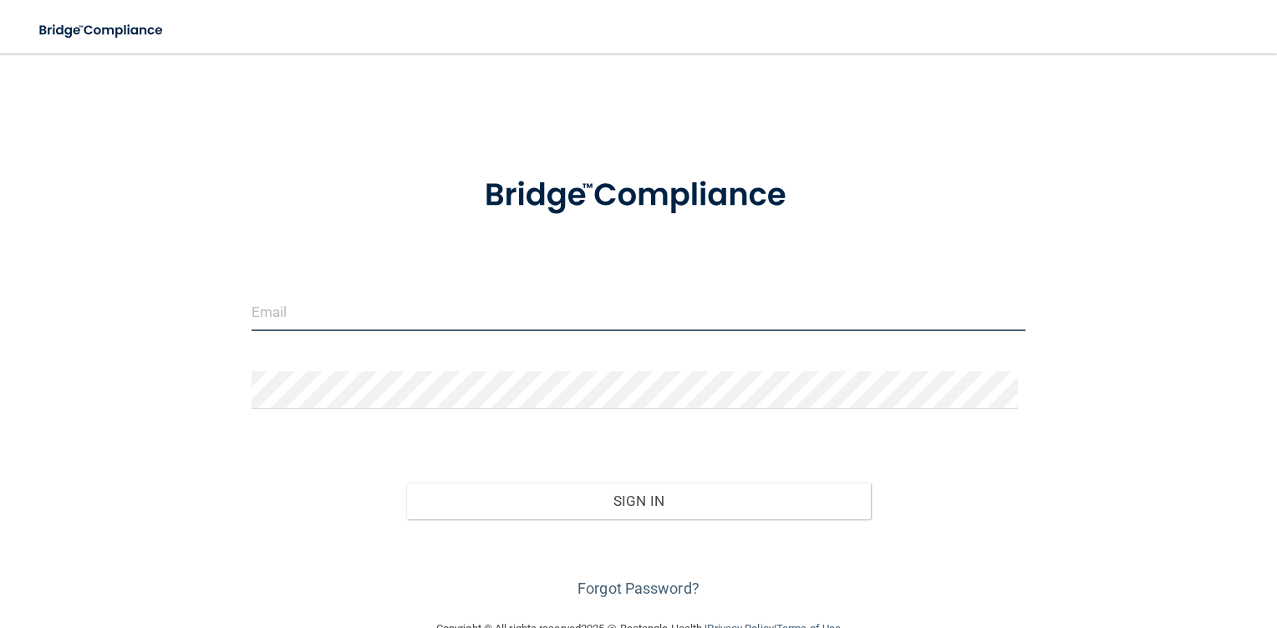
type input "[EMAIL_ADDRESS][DOMAIN_NAME]"
